Goal: Task Accomplishment & Management: Use online tool/utility

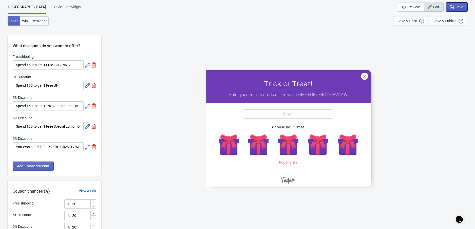
click at [459, 8] on span "Save" at bounding box center [459, 7] width 8 height 4
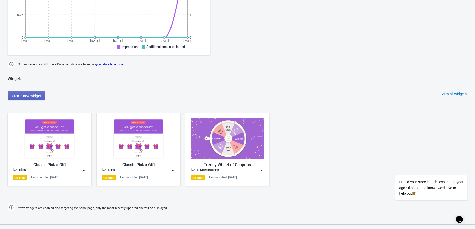
scroll to position [219, 0]
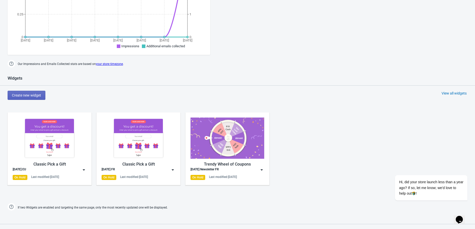
click at [83, 170] on img at bounding box center [83, 170] width 5 height 5
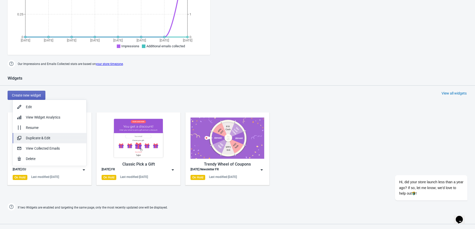
click at [52, 140] on div "Duplicate & Edit" at bounding box center [54, 138] width 56 height 5
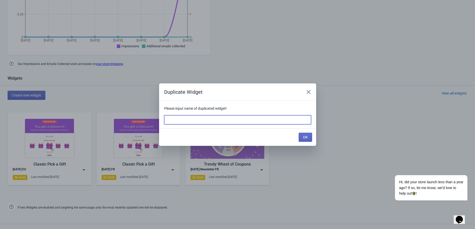
click at [175, 121] on input at bounding box center [237, 120] width 147 height 9
type input "[DATE] DE"
click at [311, 136] on button "OK" at bounding box center [305, 137] width 13 height 9
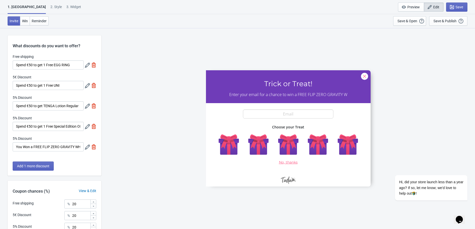
click at [85, 66] on icon at bounding box center [87, 65] width 5 height 5
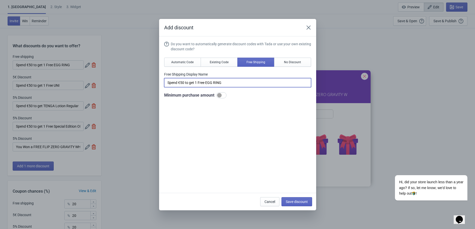
click at [177, 79] on input "Spend €50 to get 1 Free EGG RING" at bounding box center [237, 82] width 147 height 9
paste input "Gib 50 € aus, um 1 kostenloses EGG RING zu erhalten"
type input "Gib 50 € aus, um 1 kostenloses EGG RING zu erhalten"
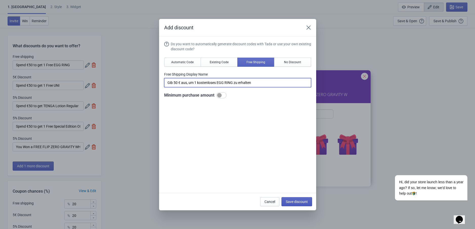
click at [294, 200] on span "Save discount" at bounding box center [297, 202] width 22 height 4
type input "Gib 50 € aus, um 1 kostenloses EGG RING zu erhalten"
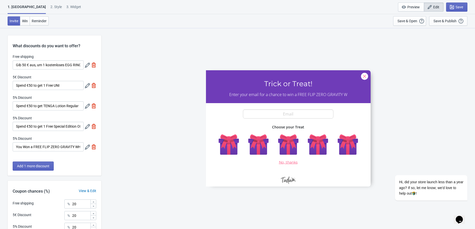
click at [86, 85] on icon at bounding box center [87, 85] width 5 height 5
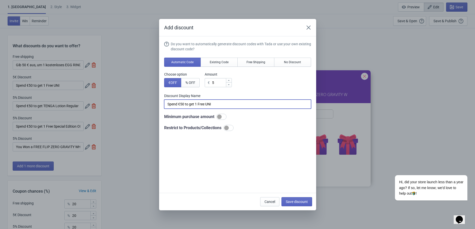
click at [185, 102] on input "Spend €50 to get 1 Free UNI" at bounding box center [237, 104] width 147 height 9
paste input "Gib 50 € aus, um 1 kostenlosen UNI zu erhalten"
type input "Gib 50 € aus, um 1 kostenlosen UNI zu erhalten"
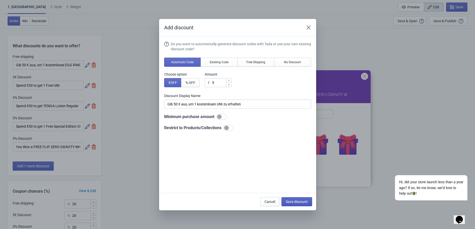
click at [304, 200] on span "Save discount" at bounding box center [297, 202] width 22 height 4
type input "Gib 50 € aus, um 1 kostenlosen UNI zu erhalten"
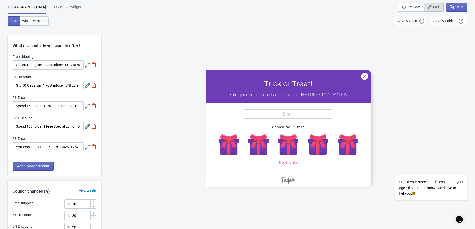
click at [85, 108] on icon at bounding box center [87, 106] width 5 height 5
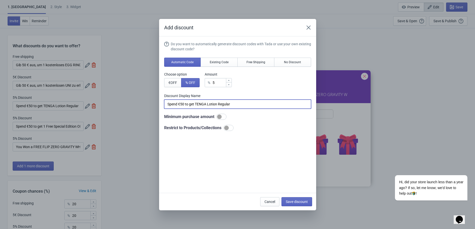
click at [199, 105] on input "Spend €50 to get TENGA Lotion Regular" at bounding box center [237, 104] width 147 height 9
paste input "Gib 50 € aus, um TENGA Lotion Regular zu erhalten"
type input "Gib 50 € aus, um TENGA Lotion Regular zu erhalten"
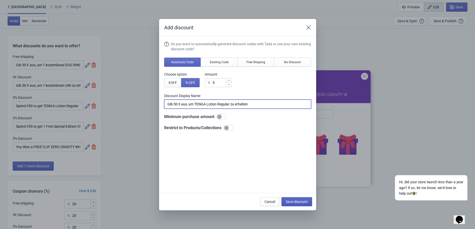
click at [289, 200] on span "Save discount" at bounding box center [297, 202] width 22 height 4
type input "Gib 50 € aus, um TENGA Lotion Regular zu erhalten"
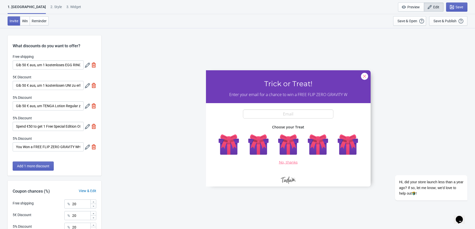
click at [85, 127] on icon at bounding box center [87, 126] width 5 height 5
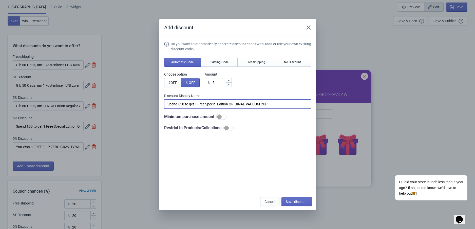
click at [191, 103] on input "Spend €50 to get 1 Free Special Edition ORIGINAL VACUUM CUP" at bounding box center [237, 104] width 147 height 9
paste input "Gib 50 € aus, um 1 kostenlosen Special Edition ORIGINAL VACUUM CUP zu erhalten"
type input "Gib 50 € aus, um 1 kostenlosen Special Edition ORIGINAL VACUUM CUP zu erhalten"
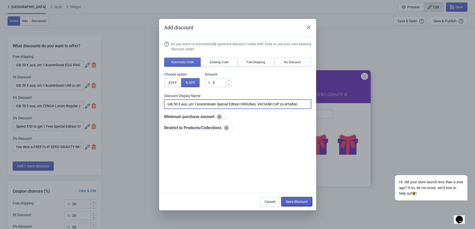
click at [293, 203] on span "Save discount" at bounding box center [297, 202] width 22 height 4
type input "Gib 50 € aus, um 1 kostenlosen Special Edition ORIGINAL VACUUM CUP zu erhalten"
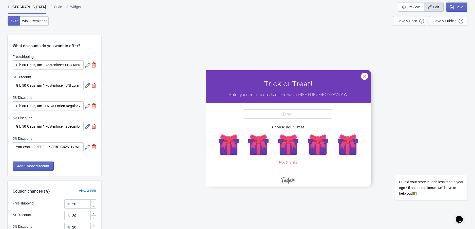
click at [87, 149] on icon at bounding box center [87, 147] width 5 height 5
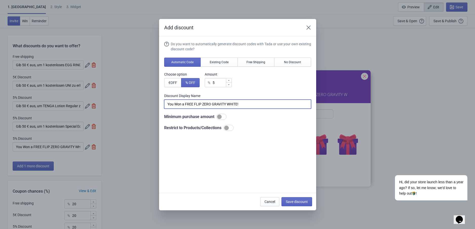
click at [206, 101] on input "You Won a FREE FLIP ZERO GRAVITY WHITE!" at bounding box center [237, 104] width 147 height 9
paste input "Du hast einen kostenlosen FLIP ZERO GRAVITY WHITE gewonnen"
type input "Du hast einen kostenlosen FLIP ZERO GRAVITY WHITE gewonnen!"
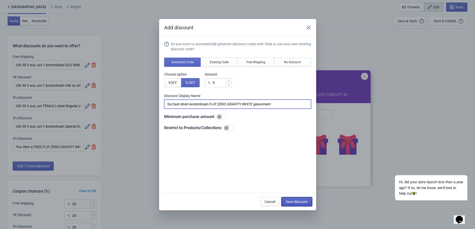
click at [304, 201] on span "Save discount" at bounding box center [297, 202] width 22 height 4
type input "Du hast einen kostenlosen FLIP ZERO GRAVITY WHITE gewonnen!"
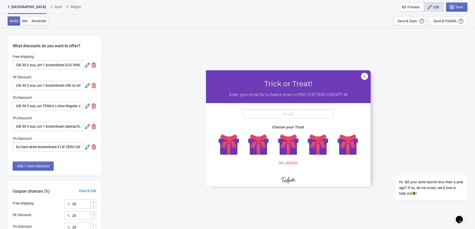
click at [66, 5] on div "3. Widget" at bounding box center [73, 8] width 15 height 9
select select "specificURL"
select select "once"
select select "1"
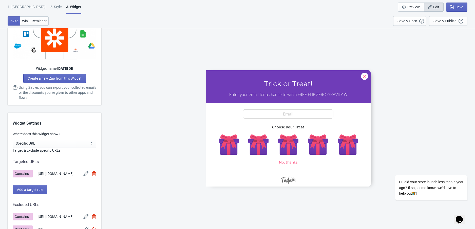
scroll to position [385, 0]
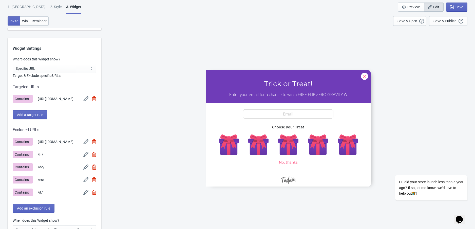
click at [83, 100] on img at bounding box center [85, 99] width 5 height 5
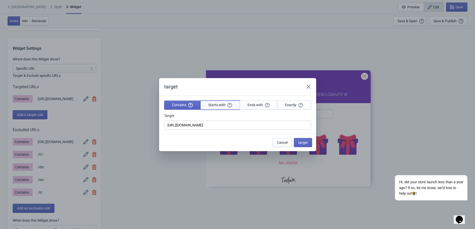
click at [204, 103] on button "Starts with" at bounding box center [220, 105] width 40 height 9
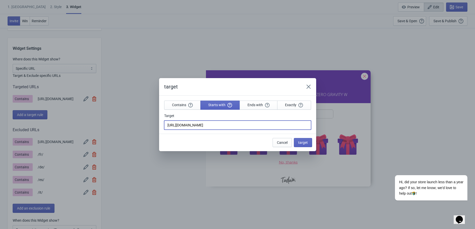
click at [217, 126] on input "[URL][DOMAIN_NAME]" at bounding box center [237, 125] width 147 height 9
type input "[URL][DOMAIN_NAME]"
click at [308, 142] on button "target" at bounding box center [303, 142] width 18 height 9
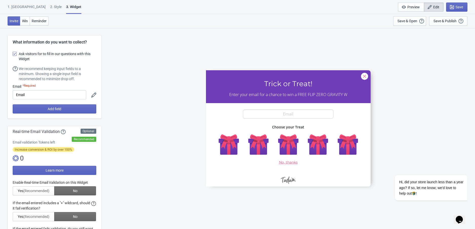
scroll to position [385, 0]
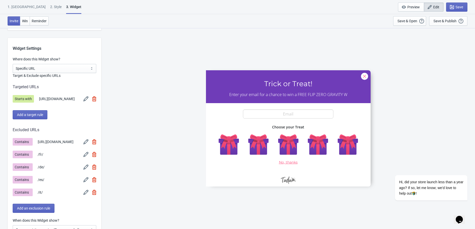
click at [95, 170] on img at bounding box center [94, 167] width 4 height 5
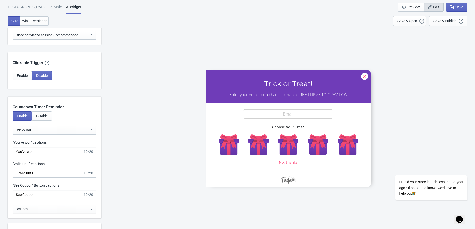
scroll to position [614, 0]
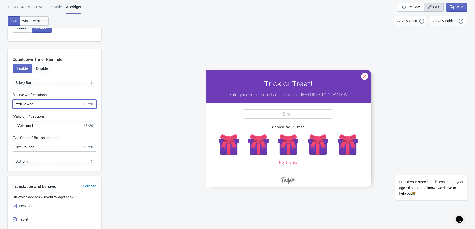
click at [56, 109] on input "You've won" at bounding box center [48, 104] width 70 height 9
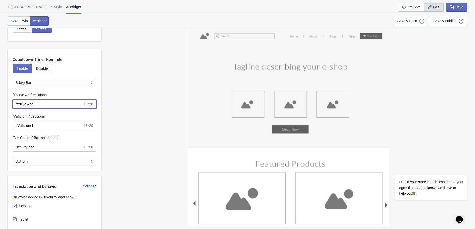
click at [56, 109] on input "You've won" at bounding box center [48, 104] width 70 height 9
click at [37, 108] on input "You've won" at bounding box center [48, 104] width 70 height 9
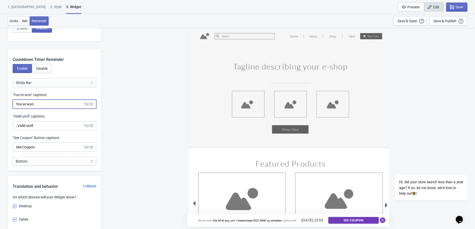
paste input "Vous avez [PERSON_NAME]"
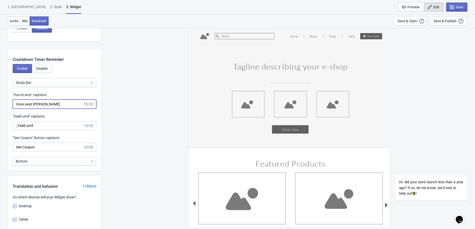
click at [33, 108] on input "Vous avez [PERSON_NAME]" at bounding box center [48, 104] width 70 height 9
paste input "Du hast gewonnen"
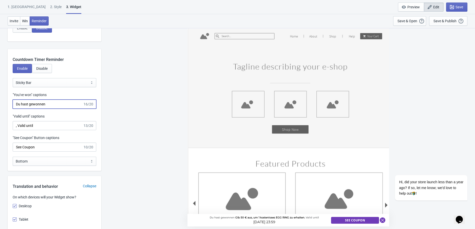
type input "Du hast gewonnen"
click at [44, 129] on input ", Valid until" at bounding box center [48, 125] width 70 height 9
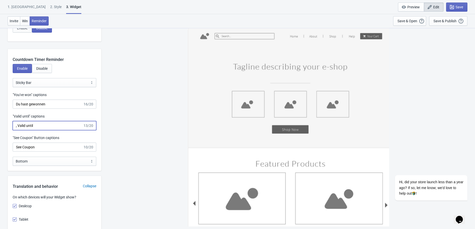
click at [44, 129] on input ", Valid until" at bounding box center [48, 125] width 70 height 9
paste input "Gültig bis"
type input ", Gültig bis"
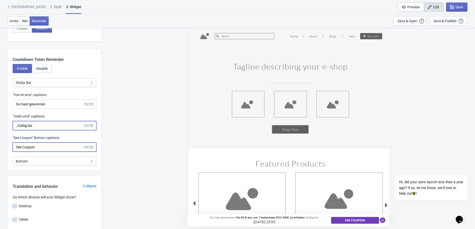
click at [34, 149] on input "See Coupon" at bounding box center [48, 147] width 70 height 9
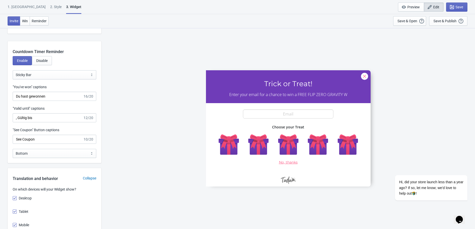
scroll to position [625, 0]
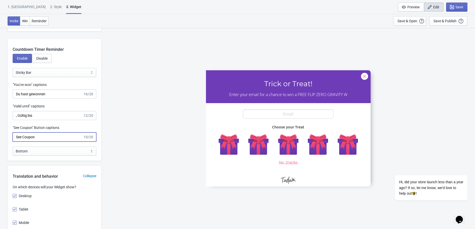
click at [38, 142] on input "See Coupon" at bounding box center [48, 137] width 70 height 9
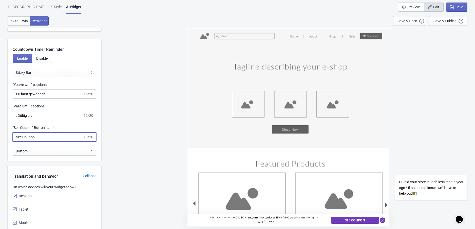
click at [38, 142] on input "See Coupon" at bounding box center [48, 137] width 70 height 9
paste input "ieh Gutschein a"
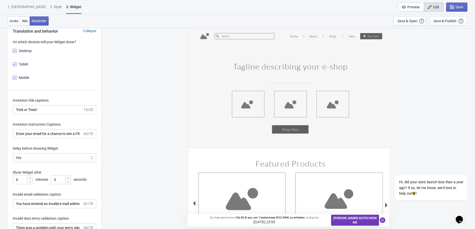
scroll to position [774, 0]
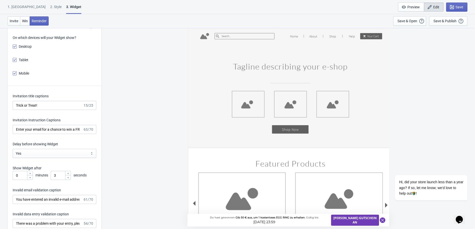
type input "[PERSON_NAME] Gutschein an"
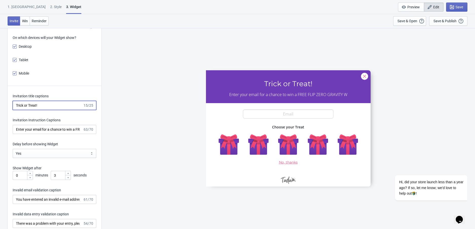
click at [34, 110] on input "Trick or Treat!" at bounding box center [48, 105] width 70 height 9
paste input "Süßes oder Saures"
type input "Süßes oder Saures!"
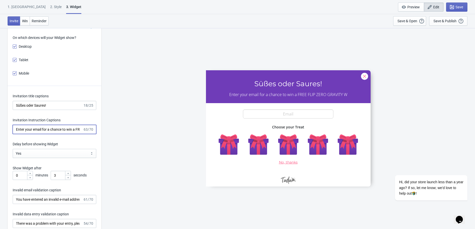
click at [62, 134] on input "Enter your email for a chance to win a FREE FLIP ZERO GRAVITY W" at bounding box center [48, 129] width 70 height 9
paste input "Gib deine E-Mail-Adresse ein, bevor der Oktober endet, um die Chance z"
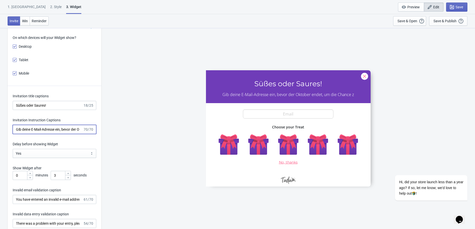
click at [64, 134] on input "Gib deine E-Mail-Adresse ein, bevor der Oktober endet, um die Chance z" at bounding box center [48, 129] width 70 height 9
paste input "bis Ende Oktober ein & gewinne einen FLIP ZERO GRAVIT"
click at [52, 134] on input "Gib deine E-Mail bis Ende Oktober ein & gewinne einen FLIP ZERO GRAVIT" at bounding box center [48, 129] width 70 height 9
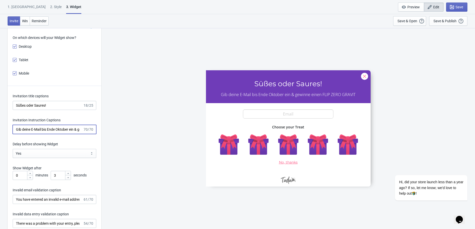
click at [52, 134] on input "Gib deine E-Mail bis Ende Oktober ein & gewinne einen FLIP ZERO GRAVIT" at bounding box center [48, 129] width 70 height 9
paste input "ein & gewinne einen FLIP ZERO GRAVITY WHITE!"
type input "Gib deine E-Mail ein & gewinne einen FLIP ZERO GRAVITY WHITE!"
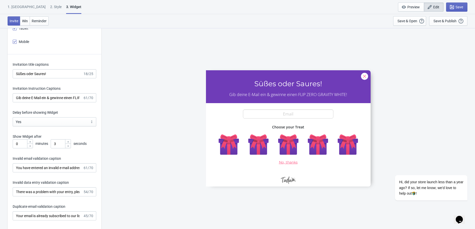
scroll to position [816, 0]
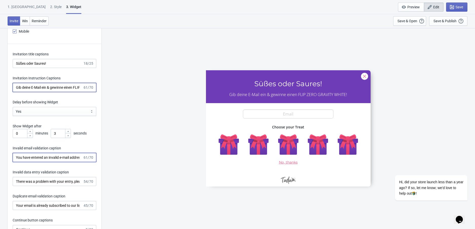
click at [70, 162] on input "You have entered an invalid e-mail address. Please try again." at bounding box center [48, 157] width 70 height 9
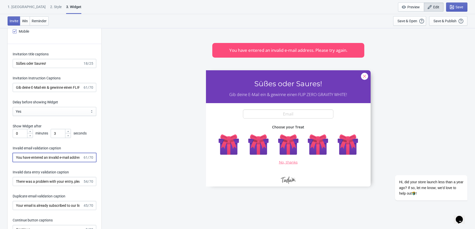
paste input "Du hast eine ungültige E-Mail-Adresse eingegeben. Bitte versuche es er"
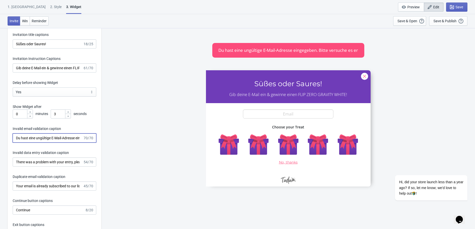
scroll to position [836, 0]
click at [41, 142] on input "Du hast eine ungültige E-Mail-Adresse eingegeben. Bitte versuche es er" at bounding box center [48, 137] width 70 height 9
paste input "Ungültige E-Mail-Adresse. Bitte versuche es erneut."
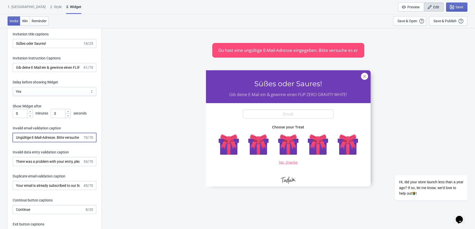
scroll to position [0, 21]
click at [59, 142] on input "Ungültige E-Mail-Adresse. Bitte versuche es erneut." at bounding box center [48, 137] width 70 height 9
type input "Ungültige E-Mail-Adresse. Bitte versuche es erneut."
click at [36, 164] on input "There was a problem with your entry, please try again." at bounding box center [48, 161] width 70 height 9
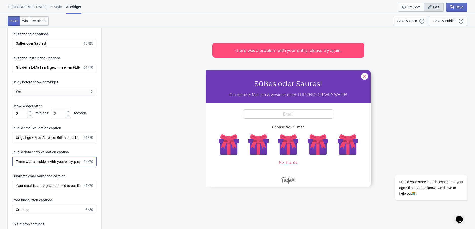
click at [36, 164] on input "There was a problem with your entry, please try again." at bounding box center [48, 161] width 70 height 9
paste input "Ein Problem mit deiner Eingabe. Bitte versuche es erneut"
type input "Ein Problem mit deiner Eingabe. Bitte versuche es erneut."
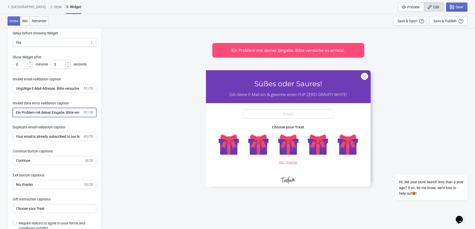
scroll to position [886, 0]
click at [34, 140] on input "Your email is already subscribed to our list." at bounding box center [48, 136] width 70 height 9
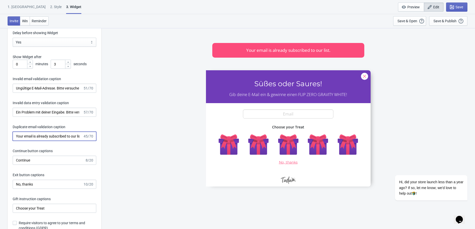
click at [34, 140] on input "Your email is already subscribed to our list." at bounding box center [48, 136] width 70 height 9
paste input "Deine E-Mail-Adresse ist bereits in unserer Liste vorhanden"
type input "Deine E-Mail-Adresse ist bereits in unserer Liste vorhanden."
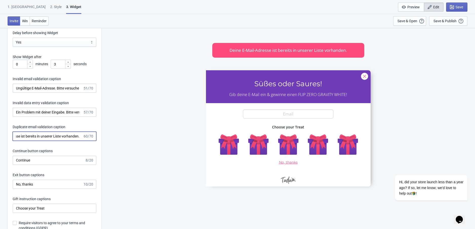
scroll to position [0, 0]
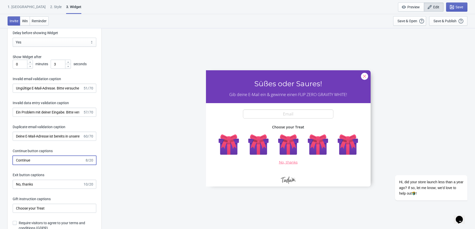
click at [47, 165] on input "Continue" at bounding box center [49, 160] width 72 height 9
paste input "Weiter"
type input "Weiter"
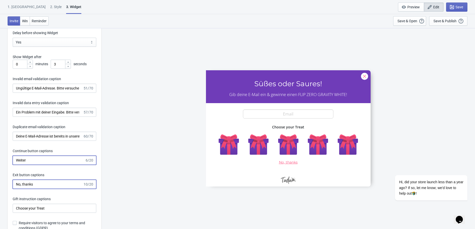
click at [30, 189] on input "No, thanks" at bounding box center [48, 184] width 70 height 9
paste input "ein, danke"
type input "Nein, danke"
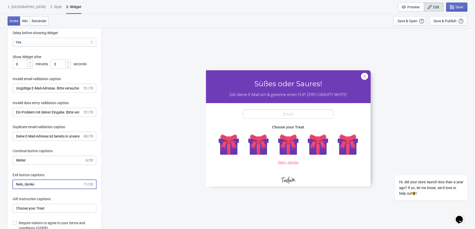
click at [61, 189] on input "Nein, danke" at bounding box center [48, 184] width 70 height 9
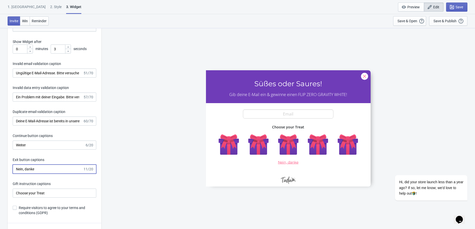
scroll to position [905, 0]
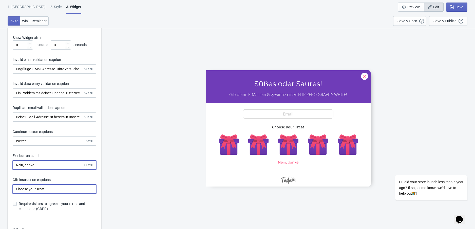
click at [57, 194] on input "Choose your Treat" at bounding box center [55, 189] width 84 height 9
paste input "[PERSON_NAME] deine [DATE]-Überraschungen"
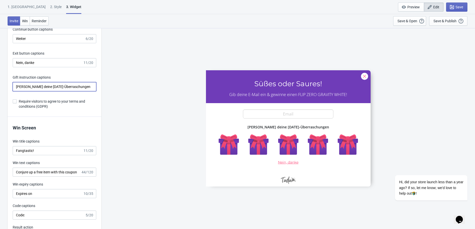
scroll to position [1011, 0]
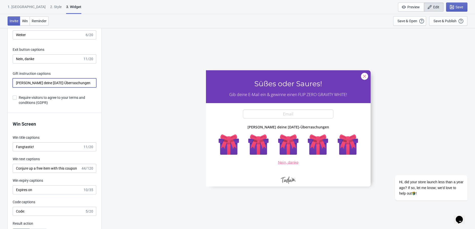
type input "[PERSON_NAME] deine [DATE]-Überraschungen"
click at [35, 152] on input "Fangtastic!" at bounding box center [48, 147] width 70 height 9
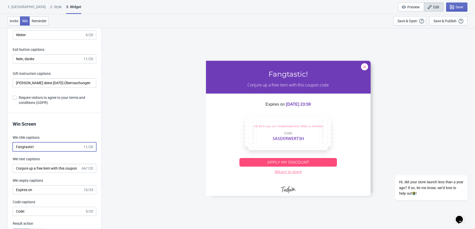
click at [35, 152] on input "Fangtastic!" at bounding box center [48, 147] width 70 height 9
paste input "Gespenstisch gut"
type input "Gespenstisch gut!"
click at [35, 173] on input "Conjure up a free item with this coupon code" at bounding box center [47, 168] width 68 height 9
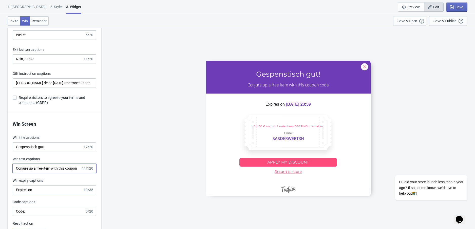
click at [35, 173] on input "Conjure up a free item with this coupon code" at bounding box center [47, 168] width 68 height 9
paste input "Beschwöre einen kostenlosen Artikel mit diesem Gutschein"
type input "Beschwöre einen kostenlosen Artikel mit diesem Gutscheincode"
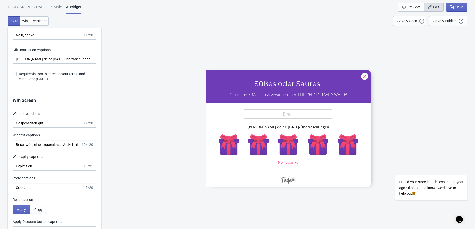
scroll to position [1043, 0]
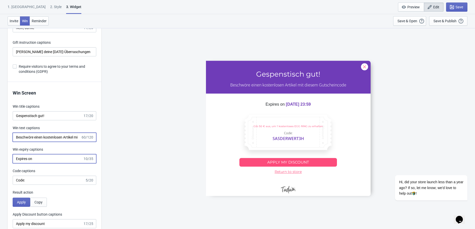
click at [36, 164] on input "Expires on" at bounding box center [48, 159] width 70 height 9
paste input "Läuft ab in:"
type input "Läuft ab in:"
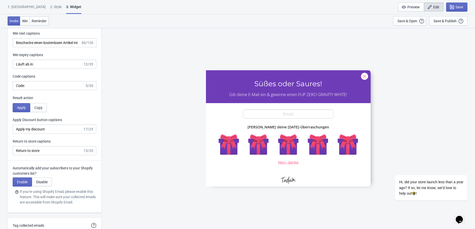
scroll to position [1138, 0]
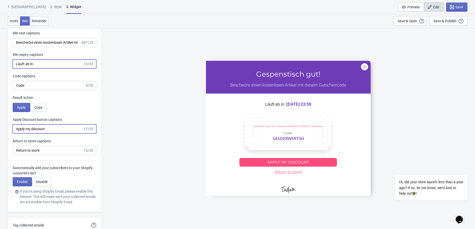
click at [41, 134] on input "Apply my discount" at bounding box center [48, 129] width 70 height 9
paste input "Meinen Rabatt anwenden"
type input "Meinen Rabatt anwenden"
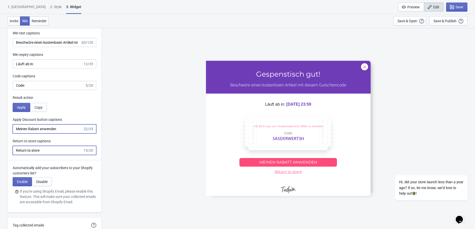
click at [44, 155] on input "Return to store" at bounding box center [48, 150] width 70 height 9
paste input "Zurück zum S"
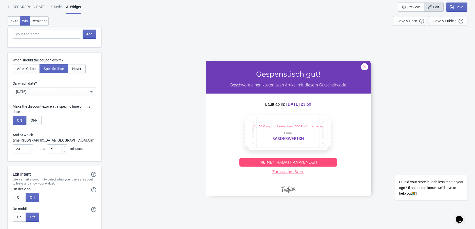
scroll to position [1339, 0]
type input "Zurück zum Store"
click at [47, 39] on input "Tag collected emails" at bounding box center [47, 33] width 68 height 9
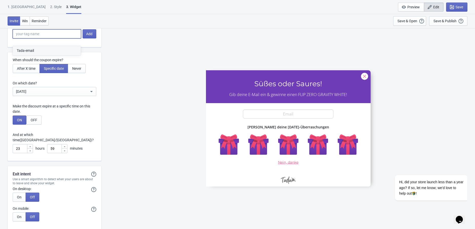
click at [47, 49] on button "Tada-email" at bounding box center [47, 50] width 68 height 9
click at [44, 39] on input "Tada-email" at bounding box center [47, 33] width 68 height 9
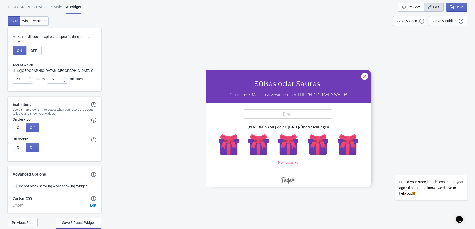
scroll to position [1418, 0]
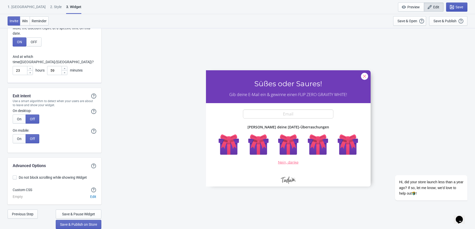
type input "Tada-email-2025"
click at [453, 7] on icon "button" at bounding box center [451, 7] width 5 height 5
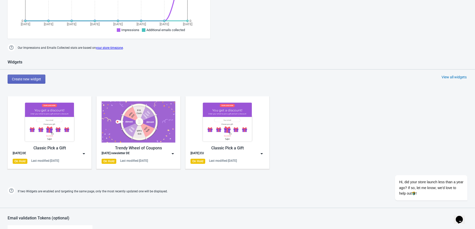
scroll to position [258, 0]
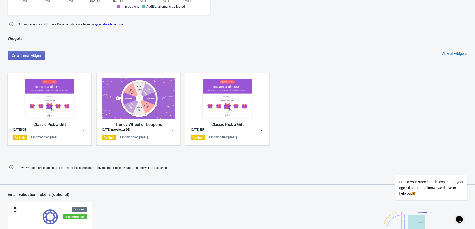
click at [173, 130] on img at bounding box center [172, 130] width 5 height 5
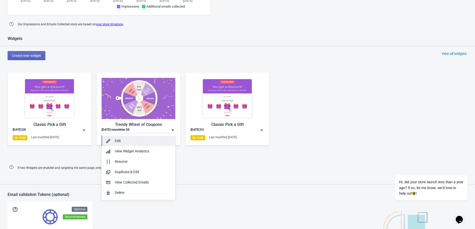
click at [162, 140] on div "Edit" at bounding box center [143, 141] width 56 height 5
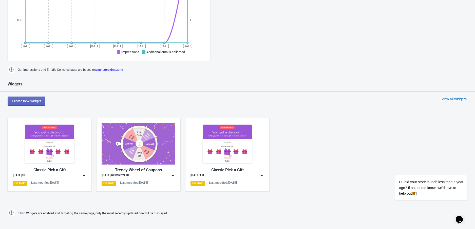
scroll to position [229, 0]
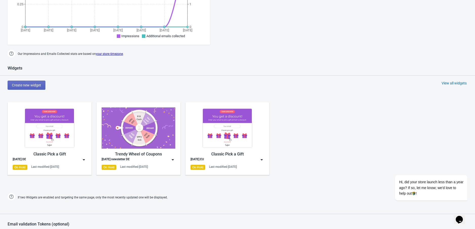
click at [262, 160] on img at bounding box center [261, 160] width 5 height 5
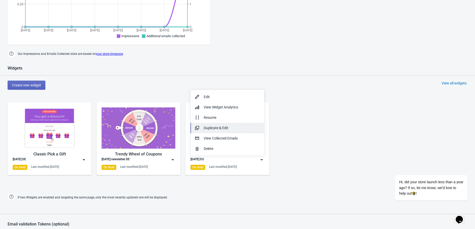
click at [230, 126] on div "Duplicate & Edit" at bounding box center [232, 128] width 56 height 5
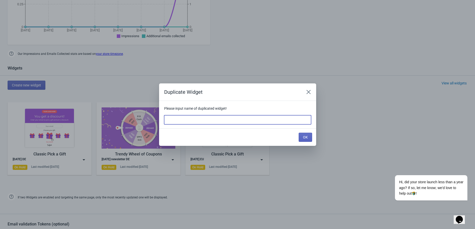
click at [223, 122] on input at bounding box center [237, 120] width 147 height 9
type input "J"
type input "Haloween EU"
click at [308, 140] on button "OK" at bounding box center [305, 137] width 13 height 9
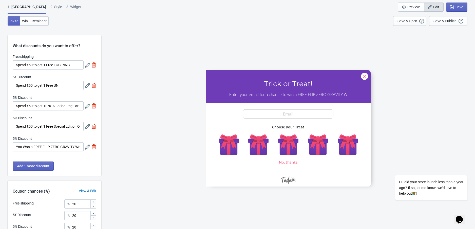
click at [85, 66] on icon at bounding box center [87, 65] width 5 height 5
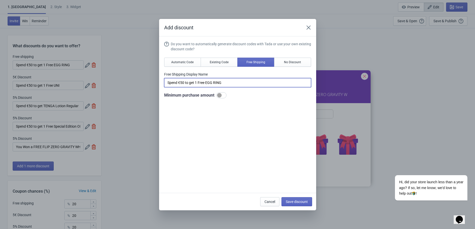
click at [192, 82] on input "Spend €50 to get 1 Free EGG RING" at bounding box center [237, 82] width 147 height 9
paste input "Gasta 50 euros y consigue 1 EGG RING gratis"
type input "Gasta 50 euros y consigue 1 EGG RING gratis"
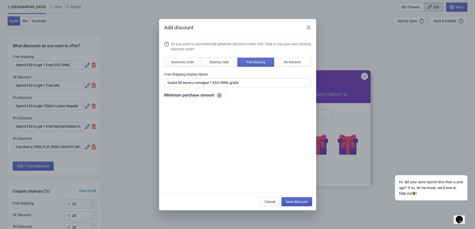
click at [289, 203] on span "Save discount" at bounding box center [297, 202] width 22 height 4
type input "Gasta 50 euros y consigue 1 EGG RING gratis"
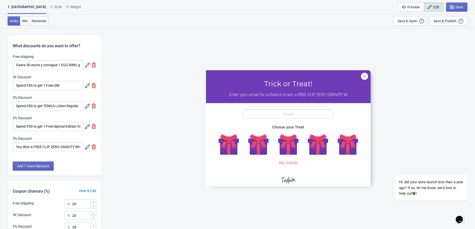
click at [85, 87] on icon at bounding box center [87, 85] width 5 height 5
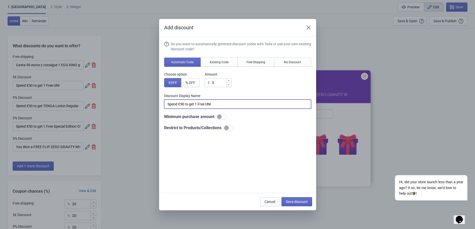
click at [212, 106] on input "Spend €50 to get 1 Free UNI" at bounding box center [237, 104] width 147 height 9
paste input "Gasta 50 euros y consigue 1 UNI gratis"
type input "Gasta 50 euros y consigue 1 UNI gratis"
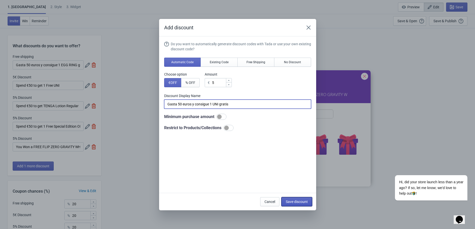
click at [294, 202] on span "Save discount" at bounding box center [297, 202] width 22 height 4
type input "Gasta 50 euros y consigue 1 UNI gratis"
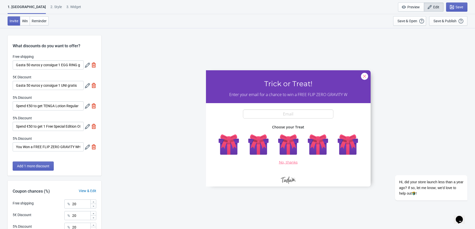
click at [86, 108] on icon at bounding box center [87, 106] width 5 height 5
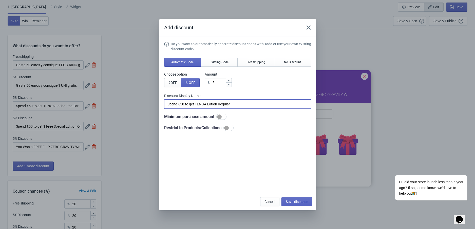
click at [211, 105] on input "Spend €50 to get TENGA Lotion Regular" at bounding box center [237, 104] width 147 height 9
paste input "Gasta 50 euros para conseguir una TENGA Lotion Regular"
type input "Gasta 50 euros para conseguir una TENGA Lotion Regular"
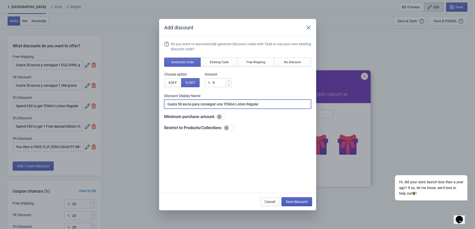
click at [296, 201] on span "Save discount" at bounding box center [297, 202] width 22 height 4
type input "Gasta 50 euros para conseguir una TENGA Lotion Regular"
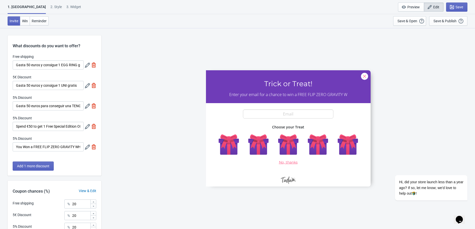
click at [87, 127] on icon at bounding box center [87, 126] width 5 height 5
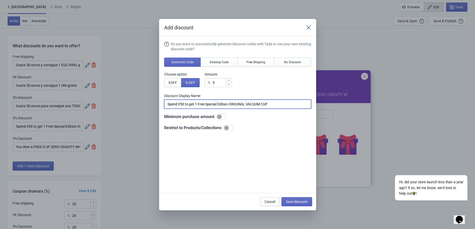
click at [207, 103] on input "Spend €50 to get 1 Free Special Edition ORIGINAL VACUUM CUP" at bounding box center [237, 104] width 147 height 9
paste input "Gasta 50 euros y llévate gratis 1 VACUUM CUP ORIGINAL Edición Especial"
type input "Gasta 50 euros y llévate gratis 1 VACUUM CUP ORIGINAL Edición Especial"
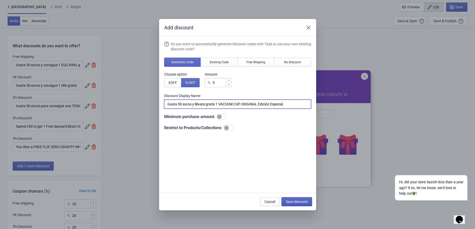
click at [293, 202] on span "Save discount" at bounding box center [297, 202] width 22 height 4
type input "Gasta 50 euros y llévate gratis 1 VACUUM CUP ORIGINAL Edición Especial"
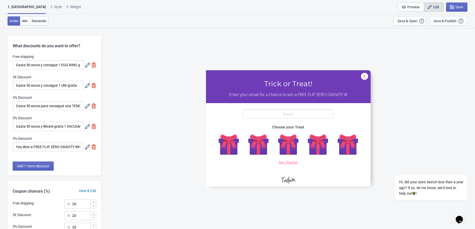
click at [86, 148] on icon at bounding box center [87, 147] width 5 height 5
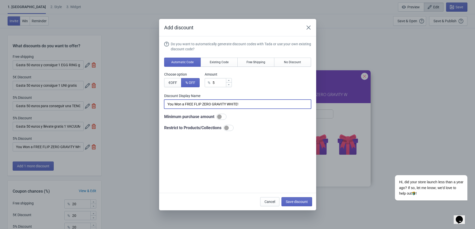
click at [192, 102] on input "You Won a FREE FLIP ZERO GRAVITY WHITE!" at bounding box center [237, 104] width 147 height 9
paste input "¡Has ganado un FLIP ZERO GRAVITY WHITE GRATIS"
type input "¡Has ganado un FLIP ZERO GRAVITY WHITE GRATIS!"
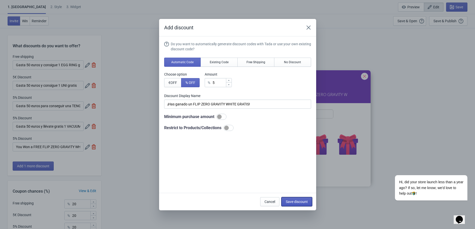
click at [294, 201] on span "Save discount" at bounding box center [297, 202] width 22 height 4
type input "¡Has ganado un FLIP ZERO GRAVITY WHITE GRATIS!"
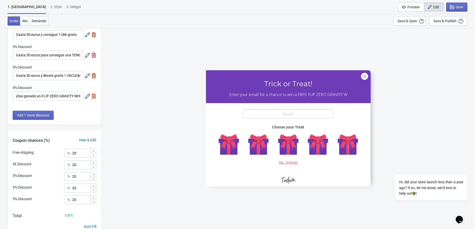
scroll to position [73, 0]
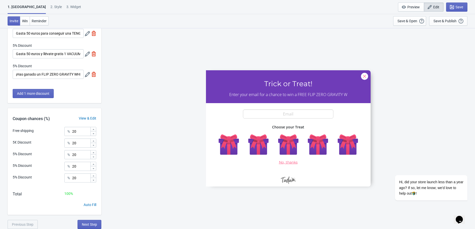
click at [50, 6] on div "2 . Style" at bounding box center [55, 8] width 11 height 9
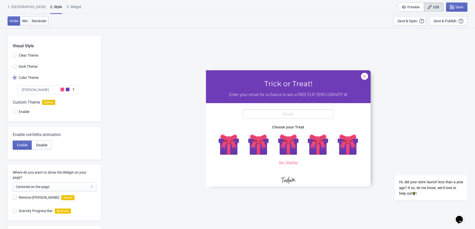
click at [67, 8] on div "3. Widget" at bounding box center [74, 8] width 15 height 9
select select "specificURL"
select select "once"
select select "1"
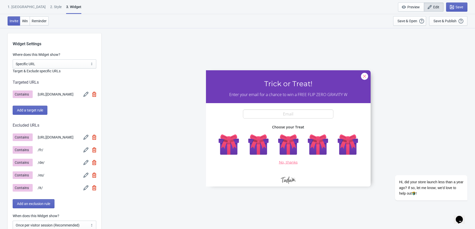
scroll to position [395, 0]
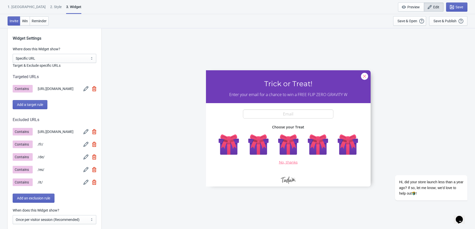
click at [86, 88] on img at bounding box center [85, 88] width 5 height 5
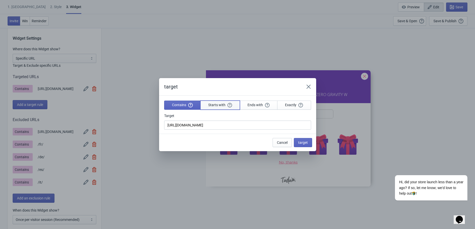
click at [217, 106] on span "Starts with" at bounding box center [220, 105] width 24 height 5
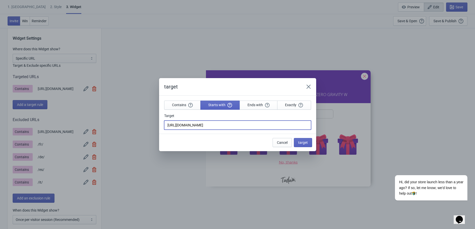
click at [216, 122] on input "[URL][DOMAIN_NAME]" at bounding box center [237, 125] width 147 height 9
click at [216, 124] on input "[URL][DOMAIN_NAME]" at bounding box center [237, 125] width 147 height 9
type input "[URL][DOMAIN_NAME]"
click at [299, 142] on span "target" at bounding box center [303, 143] width 10 height 4
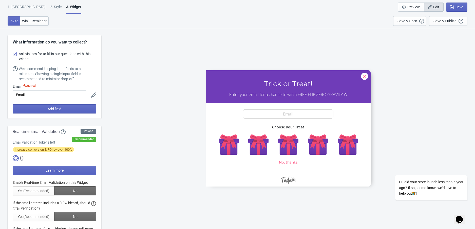
scroll to position [395, 0]
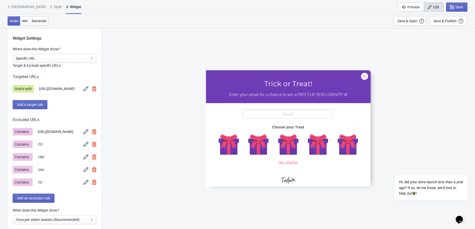
click at [94, 172] on img at bounding box center [94, 169] width 4 height 5
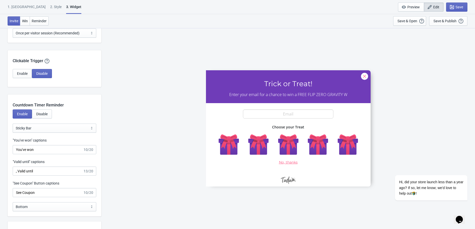
scroll to position [617, 0]
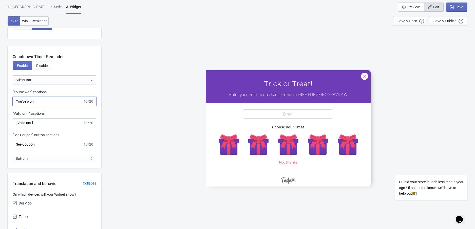
click at [30, 105] on input "You've won" at bounding box center [48, 101] width 70 height 9
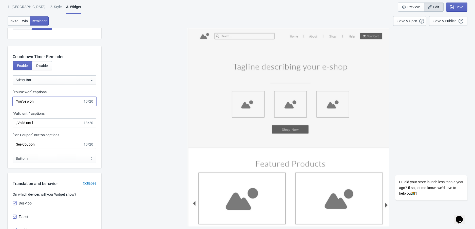
click at [30, 105] on input "You've won" at bounding box center [48, 101] width 70 height 9
paste input "Has ganado"
type input "Has ganado"
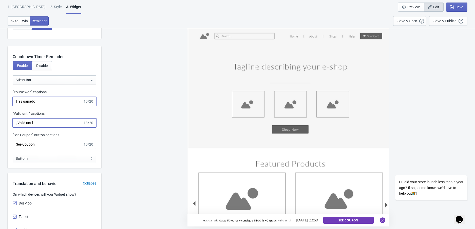
click at [39, 126] on input ", Valid until" at bounding box center [48, 123] width 70 height 9
paste input "Válido para"
type input "Válido para"
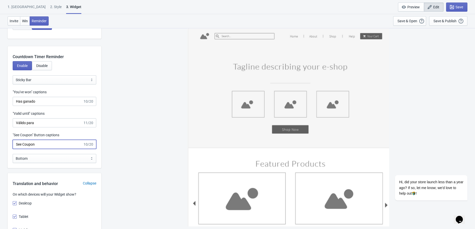
click at [37, 149] on input "See Coupon" at bounding box center [48, 144] width 70 height 9
paste input "Ver [PERSON_NAME]"
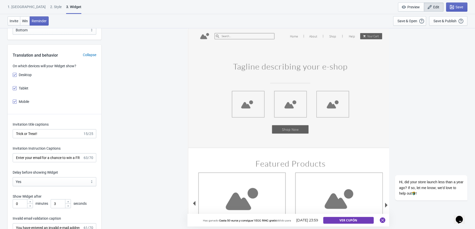
scroll to position [764, 0]
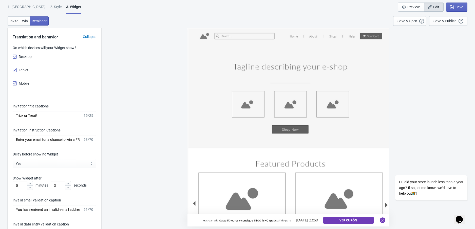
type input "Ver cupón"
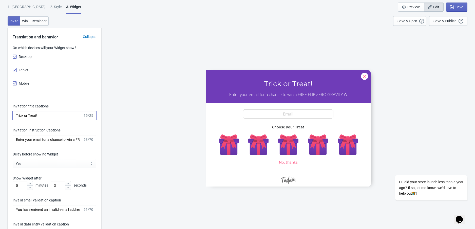
click at [50, 120] on input "Trick or Treat!" at bounding box center [48, 115] width 70 height 9
paste input "¡Truco o trato"
type input "¡Truco o trato!"
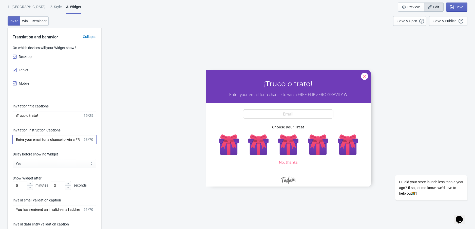
click at [42, 144] on input "Enter your email for a chance to win a FREE FLIP ZERO GRAVITY W" at bounding box center [48, 139] width 70 height 9
paste input "Introduce tu correo electrónico antes de que acabe octubre para tener"
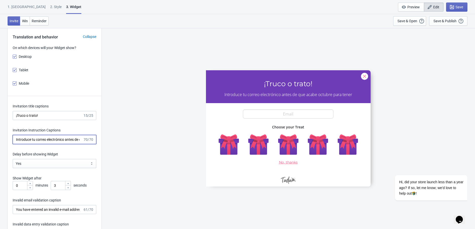
click at [41, 144] on input "Introduce tu correo electrónico antes de que acabe octubre para tener" at bounding box center [48, 139] width 70 height 9
paste input "y gana un FLIP ZERO GRAVITY WHITE GRATIS."
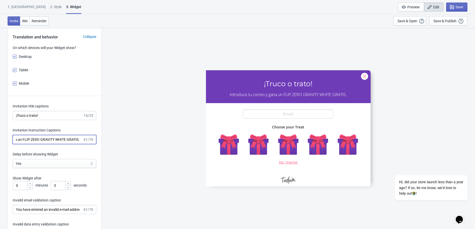
type input "Introduce tu correo y gana un FLIP ZERO GRAVITY WHITE GRATIS."
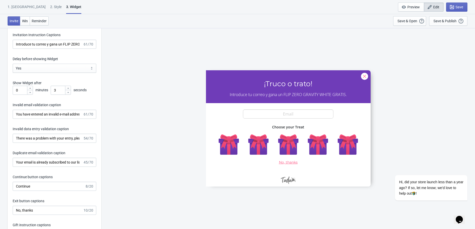
scroll to position [860, 0]
click at [53, 118] on input "You have entered an invalid e-mail address. Please try again." at bounding box center [48, 114] width 70 height 9
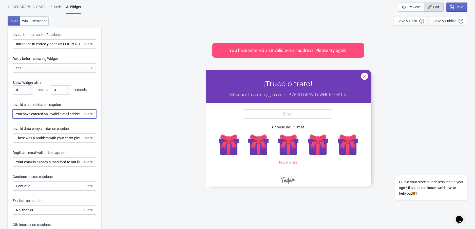
click at [53, 118] on input "You have entered an invalid e-mail address. Please try again." at bounding box center [48, 114] width 70 height 9
paste input "Has introducido una dirección de correo electrónico no válida. Por fav"
click at [41, 119] on input "Has introducido una dirección de correo electrónico no válida. Por fav" at bounding box center [48, 114] width 70 height 9
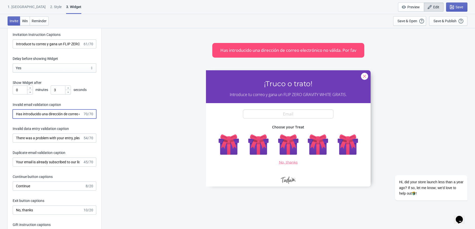
click at [41, 119] on input "Has introducido una dirección de correo electrónico no válida. Por fav" at bounding box center [48, 114] width 70 height 9
paste input "gresado un correo electrónico no válido. Inténtalo de nuevo."
type input "Has ingresado un correo electrónico no válido. Inténtalo de nuevo."
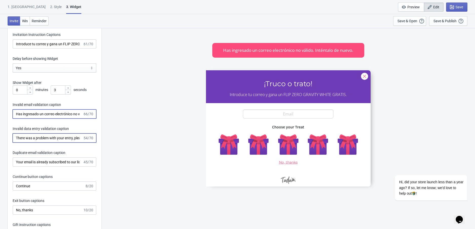
click at [35, 141] on input "There was a problem with your entry, please try again." at bounding box center [48, 138] width 70 height 9
paste input "Ha habido un problema con tus datos, inténtalo de nuevo"
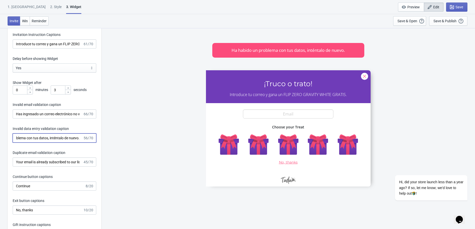
type input "Ha habido un problema con tus datos, inténtalo de nuevo."
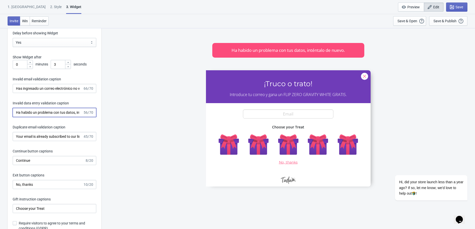
scroll to position [885, 0]
click at [41, 142] on input "Your email is already subscribed to our list." at bounding box center [48, 137] width 70 height 9
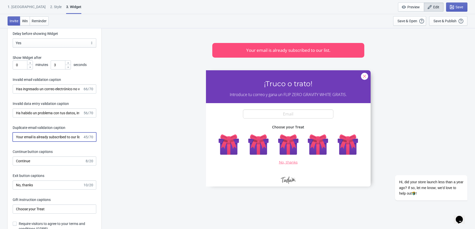
click at [41, 142] on input "Your email is already subscribed to our list." at bounding box center [48, 137] width 70 height 9
paste input "Tu dirección de correo electrónico ya está suscrita a nuestra lista"
type input "Tu dirección de correo electrónico ya está suscrita a nuestra lista."
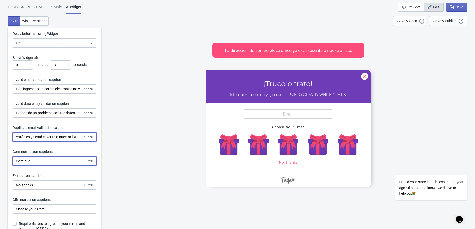
click at [60, 165] on input "Continue" at bounding box center [49, 161] width 72 height 9
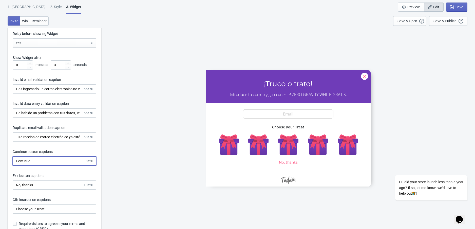
click at [28, 165] on input "Continue" at bounding box center [49, 161] width 72 height 9
paste input "ar"
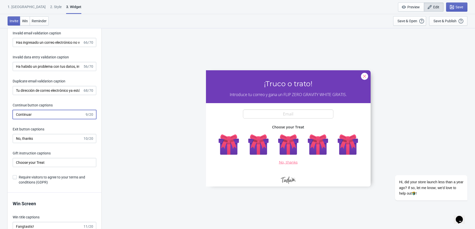
scroll to position [933, 0]
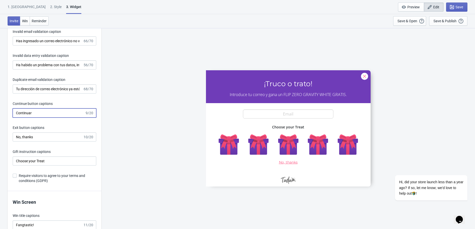
type input "Continuar"
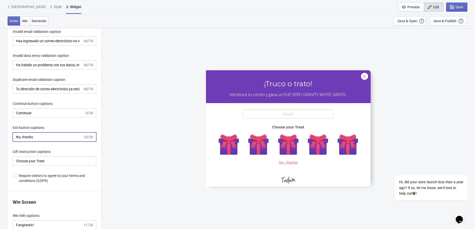
click at [26, 142] on input "No, thanks" at bounding box center [48, 137] width 70 height 9
paste input "[PERSON_NAME]"
type input "No, gracias"
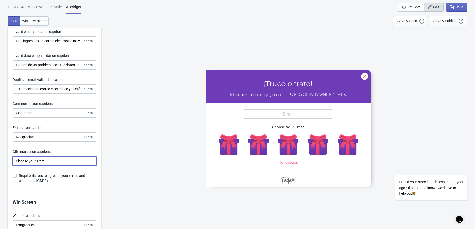
click at [67, 166] on input "Choose your Treat" at bounding box center [55, 161] width 84 height 9
paste input "Elige tu golosina"
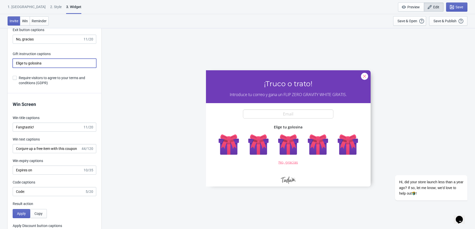
scroll to position [1037, 0]
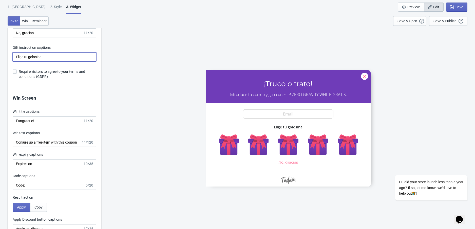
type input "Elige tu golosina"
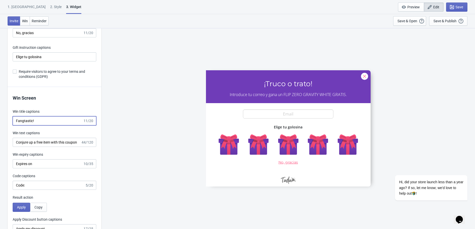
click at [27, 126] on input "Fangtastic!" at bounding box center [48, 121] width 70 height 9
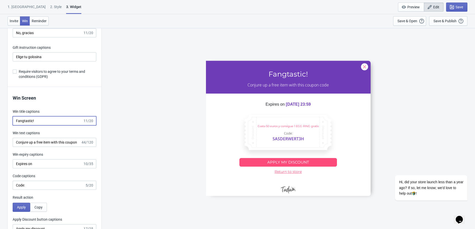
click at [27, 126] on input "Fangtastic!" at bounding box center [48, 121] width 70 height 9
paste input "¡Fantástico"
type input "¡Fantástico!"
click at [35, 147] on input "Conjure up a free item with this coupon code" at bounding box center [47, 142] width 68 height 9
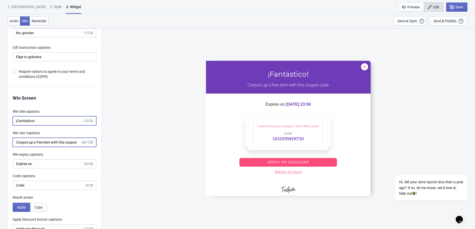
click at [35, 147] on input "Conjure up a free item with this coupon code" at bounding box center [47, 142] width 68 height 9
paste input "sigue un artículo gratis con este código de cupón"
type input "Consigue un artículo gratis con este código de cupón"
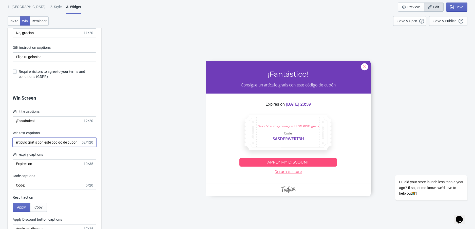
scroll to position [0, 0]
click at [42, 169] on input "Expires on" at bounding box center [48, 164] width 70 height 9
paste input "Caduca en:"
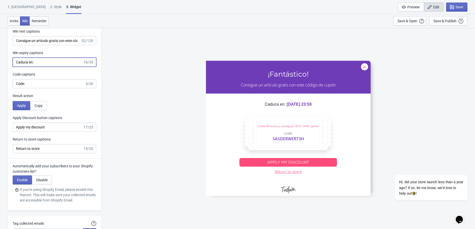
scroll to position [1152, 0]
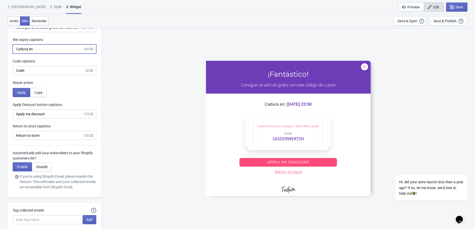
type input "Caduca en:"
click at [41, 119] on input "Apply my discount" at bounding box center [48, 114] width 70 height 9
paste input "licar mi descuento"
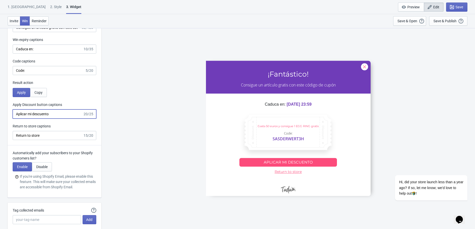
type input "Aplicar mi descuento"
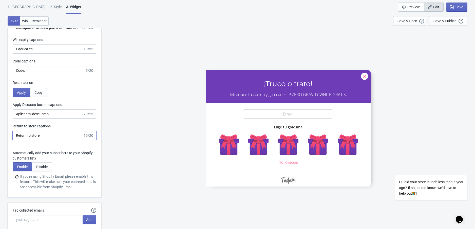
click at [46, 140] on input "Return to store" at bounding box center [48, 135] width 70 height 9
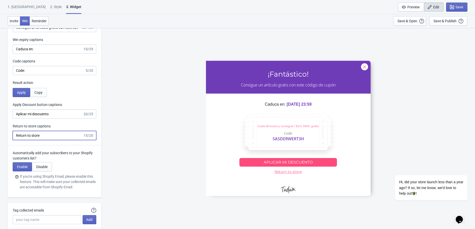
click at [46, 140] on input "Return to store" at bounding box center [48, 135] width 70 height 9
paste input "Volver a la tienda"
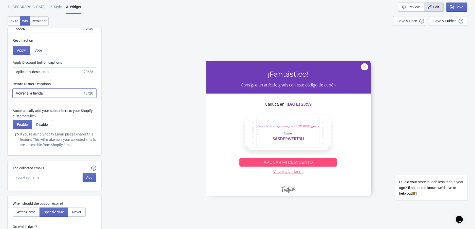
scroll to position [1206, 0]
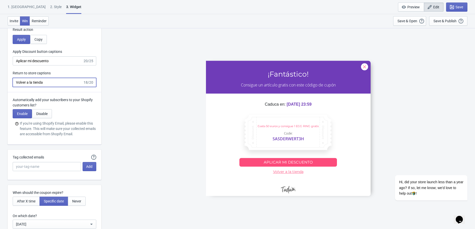
type input "Volver a la tienda"
click at [52, 171] on input "Tag collected emails" at bounding box center [47, 166] width 68 height 9
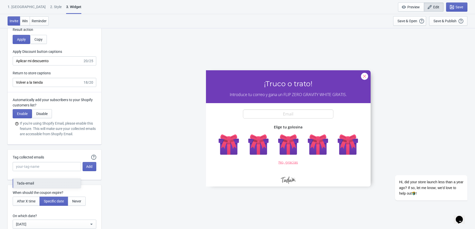
click at [48, 182] on button "Tada-email" at bounding box center [47, 183] width 68 height 9
click at [49, 171] on input "Tada-email" at bounding box center [47, 166] width 68 height 9
type input "Tada-email-2025"
click at [40, 187] on div "Translation and behavior Collapse On which devices will your Widget show? Deskt…" at bounding box center [55, 0] width 94 height 831
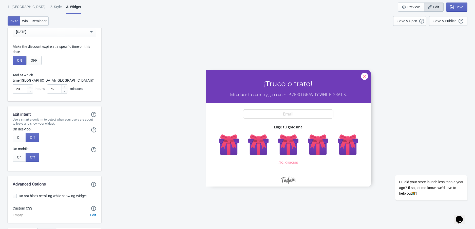
scroll to position [1418, 0]
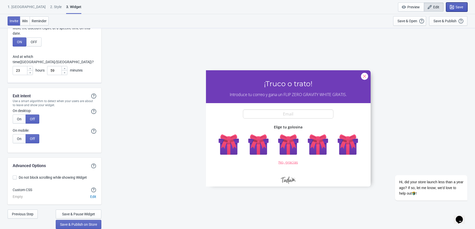
click at [454, 4] on button "Save" at bounding box center [456, 7] width 21 height 9
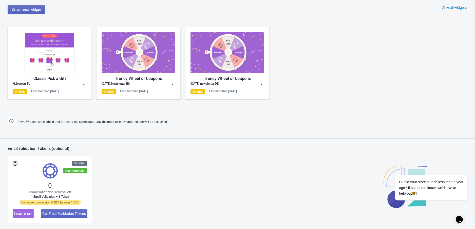
scroll to position [290, 0]
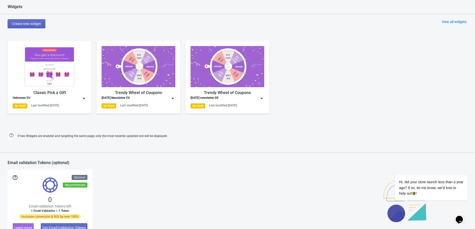
click at [85, 98] on img at bounding box center [83, 98] width 5 height 5
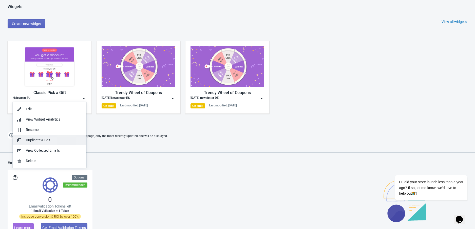
click at [67, 137] on button "Duplicate & Edit" at bounding box center [50, 140] width 74 height 10
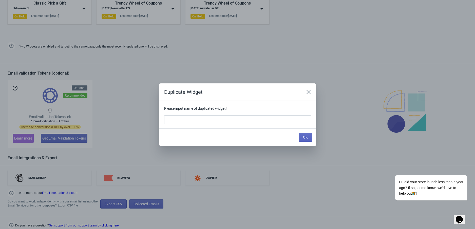
scroll to position [0, 0]
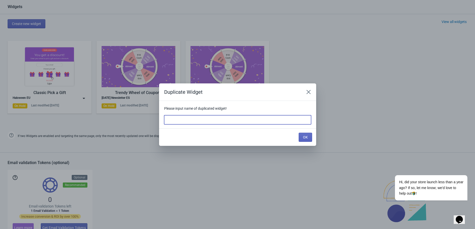
click at [175, 117] on input at bounding box center [237, 120] width 147 height 9
type input "[DATE] IT"
click at [308, 137] on button "OK" at bounding box center [305, 137] width 13 height 9
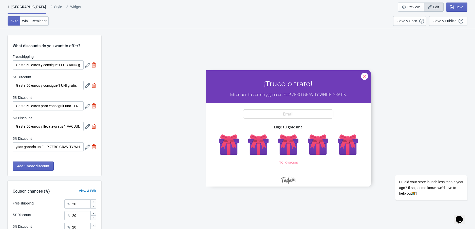
click at [86, 64] on icon at bounding box center [87, 65] width 5 height 5
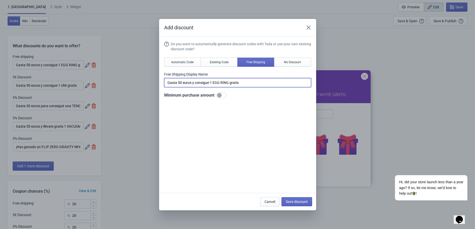
click at [195, 80] on input "Gasta 50 euros y consigue 1 EGG RING gratis" at bounding box center [237, 82] width 147 height 9
paste input "Spendere 50 € per ottenere 1 EGG RING gratuito"
type input "Spendere 50 € per ottenere 1 EGG RING gratuito"
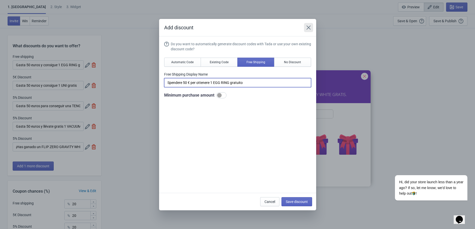
click at [305, 28] on button "Close" at bounding box center [308, 27] width 9 height 9
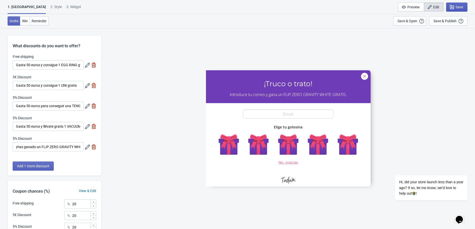
click at [461, 7] on span "Save" at bounding box center [459, 7] width 8 height 4
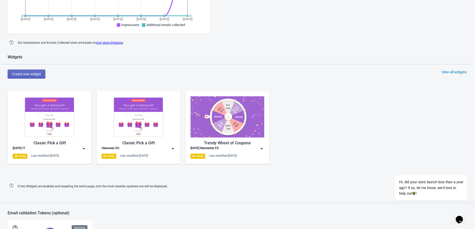
scroll to position [241, 0]
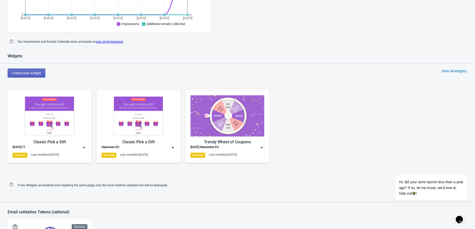
click at [443, 74] on div "Create new widget View all widgets" at bounding box center [241, 73] width 467 height 9
click at [443, 71] on div "View all widgets" at bounding box center [453, 71] width 25 height 5
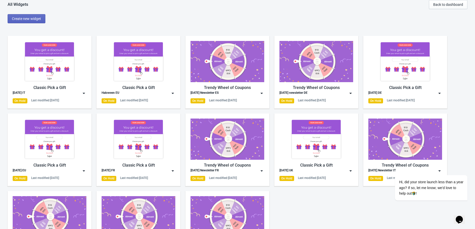
scroll to position [40, 0]
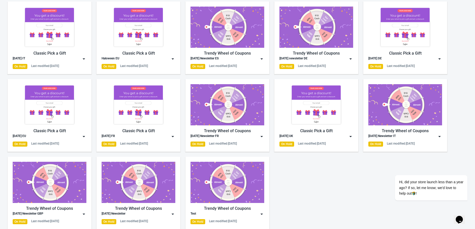
click at [172, 60] on img at bounding box center [172, 58] width 5 height 5
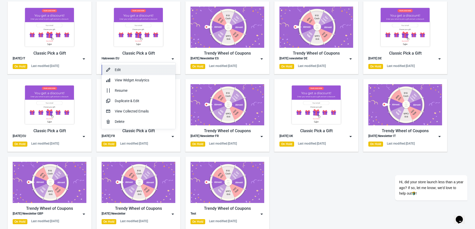
click at [155, 67] on button "Edit" at bounding box center [139, 70] width 74 height 10
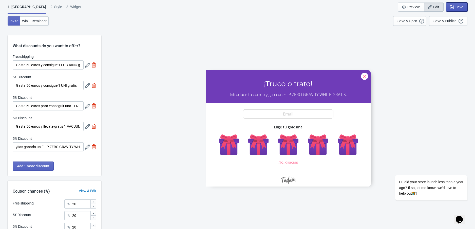
click at [459, 5] on span "Save" at bounding box center [459, 7] width 8 height 4
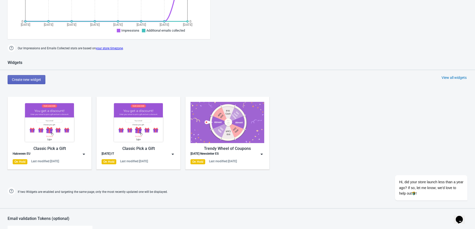
scroll to position [280, 0]
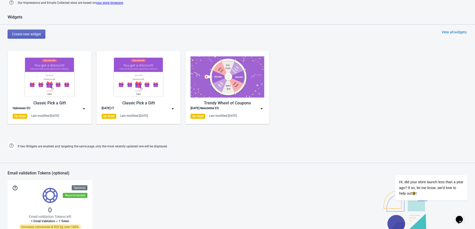
click at [172, 109] on img at bounding box center [172, 108] width 5 height 5
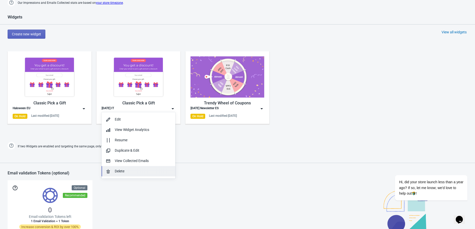
click at [138, 167] on button "Delete" at bounding box center [139, 171] width 74 height 10
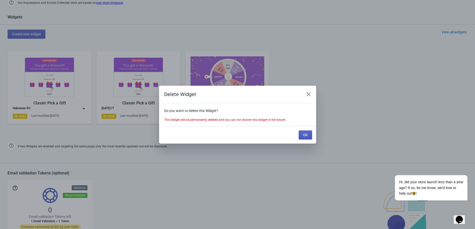
click at [307, 136] on span "OK" at bounding box center [305, 135] width 5 height 4
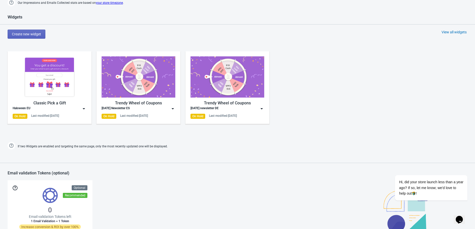
click at [458, 30] on div "View all widgets" at bounding box center [453, 32] width 25 height 5
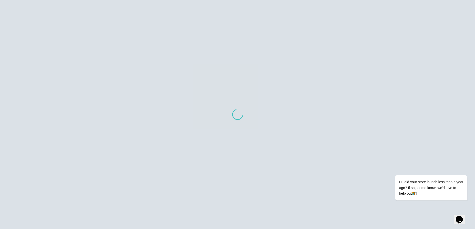
scroll to position [40, 0]
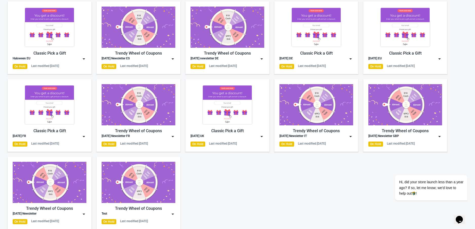
click at [444, 59] on div "Classic Pick a Gift [DATE] EU On Hold Last modified: [DATE]" at bounding box center [405, 38] width 84 height 73
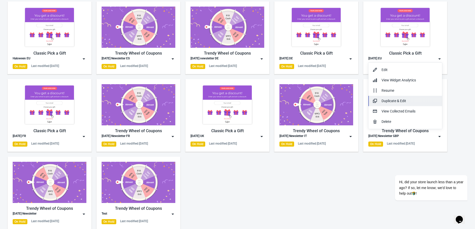
click at [395, 100] on div "Duplicate & Edit" at bounding box center [409, 101] width 56 height 5
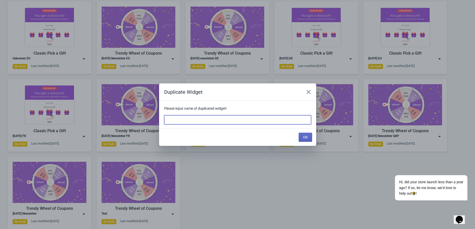
click at [255, 120] on input at bounding box center [237, 120] width 147 height 9
type input "[DATE] IT"
click at [309, 138] on button "OK" at bounding box center [305, 137] width 13 height 9
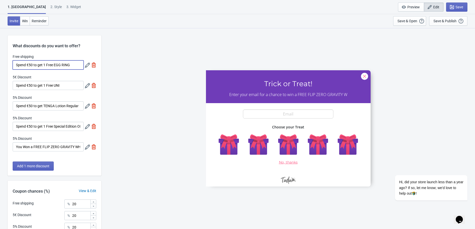
click at [40, 66] on input "Spend €50 to get 1 Free EGG RING" at bounding box center [48, 65] width 71 height 9
paste input "ere 50 € per ottene"
type input "Spendere 50 € per ottene"
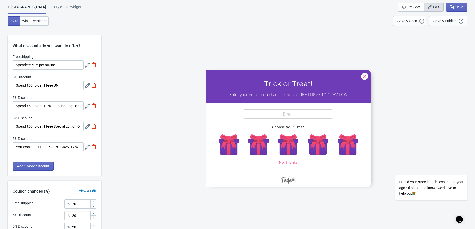
click at [87, 67] on icon at bounding box center [87, 65] width 5 height 5
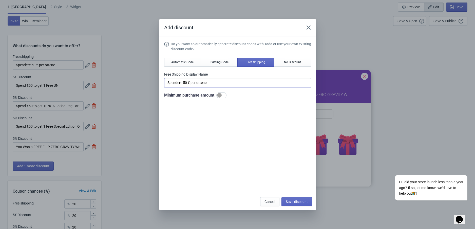
click at [189, 84] on input "Spendere 50 € per ottene" at bounding box center [237, 82] width 147 height 9
paste input "re 1 EGG RING gratuito"
type input "Spendere 50 € per ottenere 1 EGG RING gratuito"
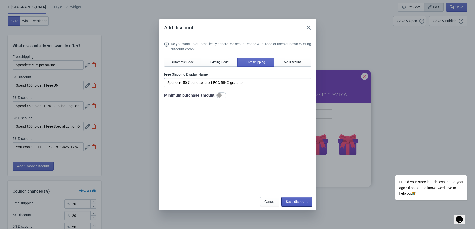
click at [307, 203] on span "Save discount" at bounding box center [297, 202] width 22 height 4
type input "Spendere 50 € per ottenere 1 EGG RING gratuito"
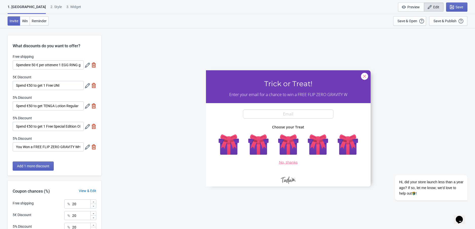
click at [86, 85] on icon at bounding box center [87, 85] width 5 height 5
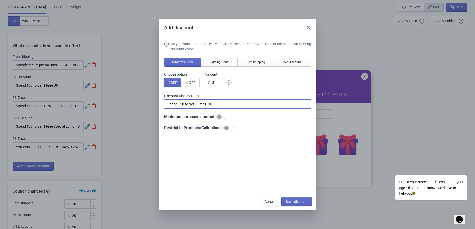
click at [207, 104] on input "Spend €50 to get 1 Free UNI" at bounding box center [237, 104] width 147 height 9
paste input "ere 50 € per ottenere 1 UNI gratuito"
type input "Spendere 50 € per ottenere 1 UNI gratuito"
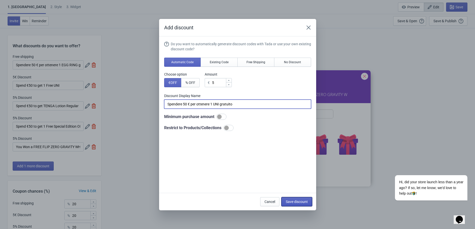
click at [297, 204] on button "Save discount" at bounding box center [296, 202] width 31 height 9
type input "Spendere 50 € per ottenere 1 UNI gratuito"
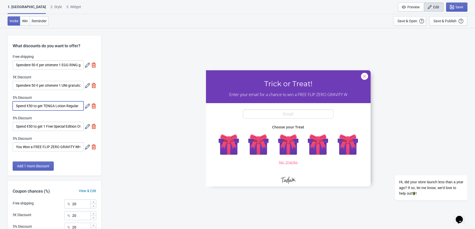
click at [83, 107] on input "Spend €50 to get TENGA Lotion Regular" at bounding box center [48, 106] width 71 height 9
click at [86, 107] on icon at bounding box center [87, 106] width 5 height 5
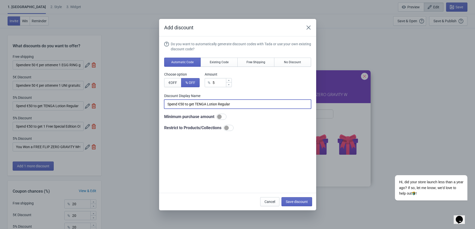
click at [193, 107] on input "Spend €50 to get TENGA Lotion Regular" at bounding box center [237, 104] width 147 height 9
paste input "ere 50 € per ottenere TENGA Lotion Regular"
type input "Spendere 50 € per ottenere TENGA Lotion Regular"
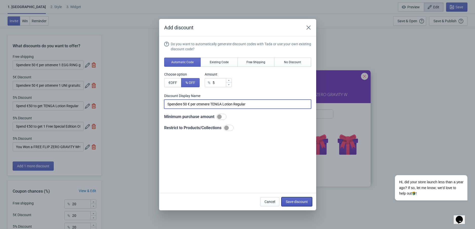
click at [290, 202] on span "Save discount" at bounding box center [297, 202] width 22 height 4
type input "Spendere 50 € per ottenere TENGA Lotion Regular"
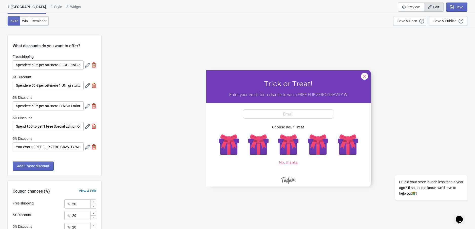
click at [86, 127] on icon at bounding box center [87, 126] width 5 height 5
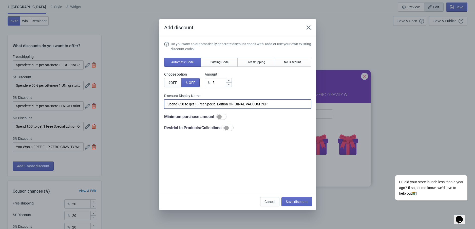
click at [191, 106] on input "Spend €50 to get 1 Free Special Edition ORIGINAL VACUUM CUP" at bounding box center [237, 104] width 147 height 9
paste input "ere 50 € per ottenere 1 ORIGINAL VACUUM CUP in edizione speciale gratuito"
type input "Spendere 50 € per ottenere 1 ORIGINAL VACUUM CUP in edizione speciale gratuito"
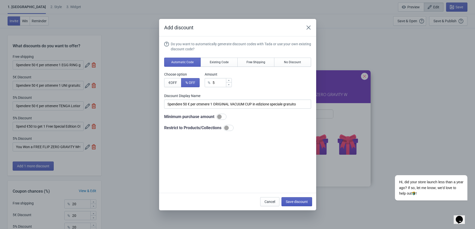
click at [289, 201] on span "Save discount" at bounding box center [297, 202] width 22 height 4
type input "Spendere 50 € per ottenere 1 ORIGINAL VACUUM CUP in edizione speciale gratuito"
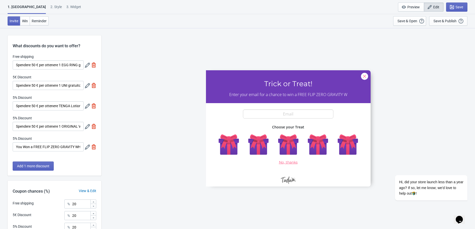
click at [86, 148] on icon at bounding box center [87, 147] width 5 height 5
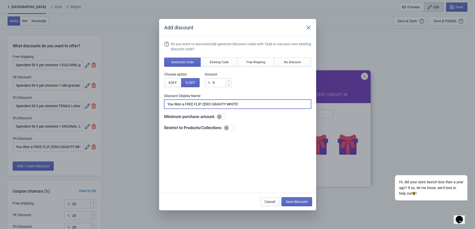
click at [193, 104] on input "You Won a FREE FLIP ZERO GRAVITY WHITE!" at bounding box center [237, 104] width 147 height 9
paste input "Hai vinto un FLIP ZERO GRAVITY WHITE GRATUITO"
type input "Hai vinto un FLIP ZERO GRAVITY WHITE GRATUITO!"
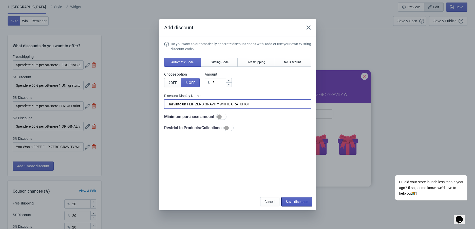
click at [287, 203] on span "Save discount" at bounding box center [297, 202] width 22 height 4
type input "Hai vinto un FLIP ZERO GRAVITY WHITE GRATUITO!"
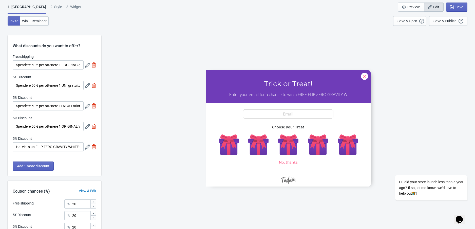
click at [66, 7] on div "3. Widget" at bounding box center [73, 8] width 15 height 9
select select "specificURL"
select select "once"
select select "1"
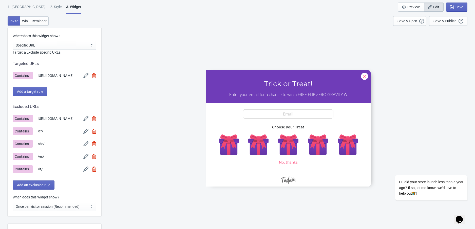
scroll to position [422, 0]
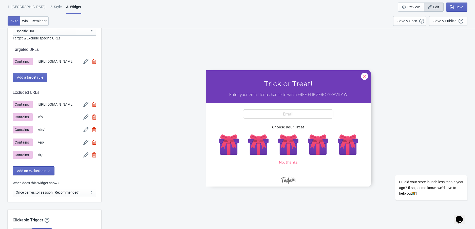
click at [86, 63] on img at bounding box center [85, 61] width 5 height 5
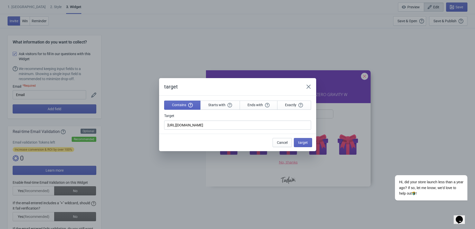
click at [86, 63] on div "target Contains Starts with Ends with Exactly Target [URL][DOMAIN_NAME] Cancel …" at bounding box center [237, 114] width 475 height 229
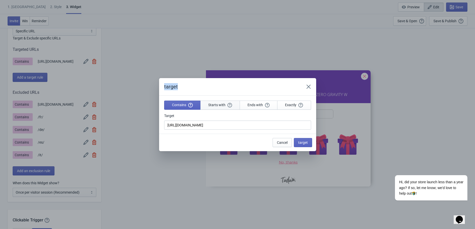
click at [208, 107] on span "Starts with" at bounding box center [220, 105] width 24 height 5
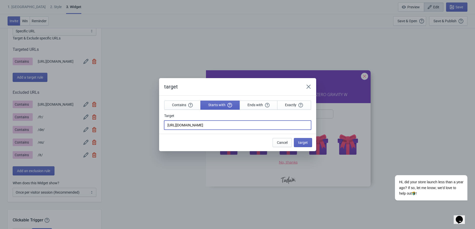
click at [219, 126] on input "[URL][DOMAIN_NAME]" at bounding box center [237, 125] width 147 height 9
type input "[URL][DOMAIN_NAME]"
click at [308, 142] on button "target" at bounding box center [303, 142] width 18 height 9
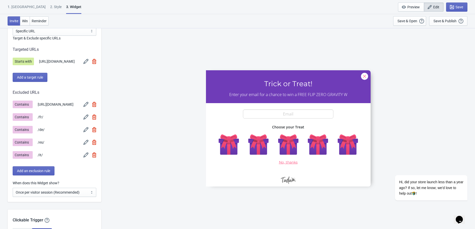
click at [92, 165] on div "Excluded URLs Contains [URL][DOMAIN_NAME] Contains /fr/ Contains /de/ Contains …" at bounding box center [55, 133] width 84 height 86
click at [92, 159] on div "Contains /it/" at bounding box center [55, 155] width 84 height 8
click at [92, 158] on img at bounding box center [94, 155] width 4 height 5
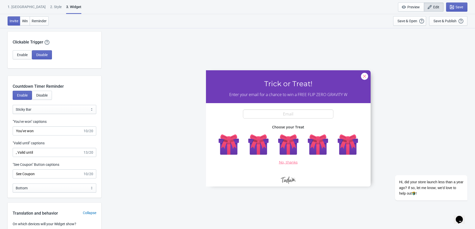
scroll to position [589, 0]
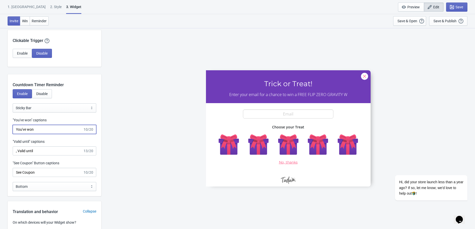
click at [54, 134] on input "You've won" at bounding box center [48, 129] width 70 height 9
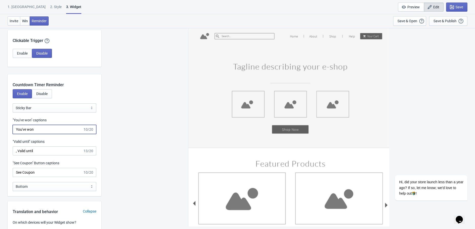
click at [54, 134] on input "You've won" at bounding box center [48, 129] width 70 height 9
paste input "Hai vinto"
type input "Hai vinto"
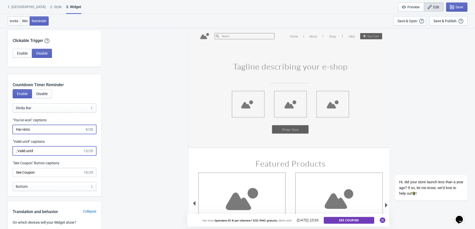
click at [49, 156] on input ", Valid until" at bounding box center [48, 151] width 70 height 9
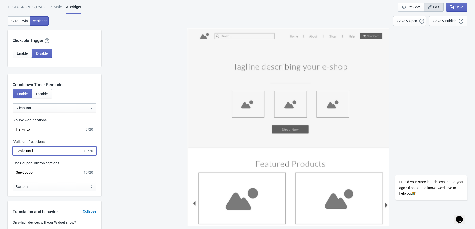
paste input ", valid"
click at [49, 156] on input ", Valid until, valid" at bounding box center [48, 151] width 70 height 9
paste input "valido per"
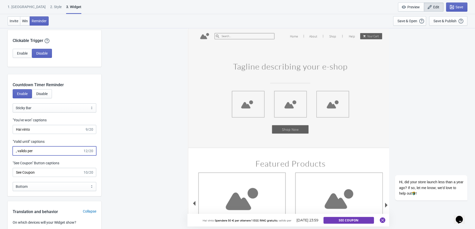
type input ", valido per"
click at [32, 175] on input "See Coupon" at bounding box center [48, 172] width 70 height 9
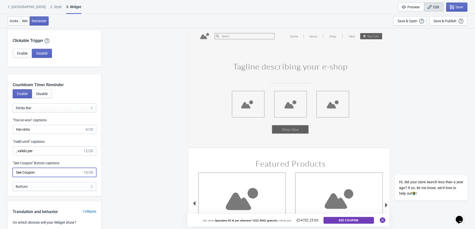
click at [32, 175] on input "See Coupon" at bounding box center [48, 172] width 70 height 9
paste input "Vedi c"
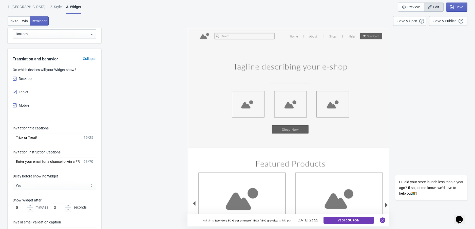
scroll to position [749, 0]
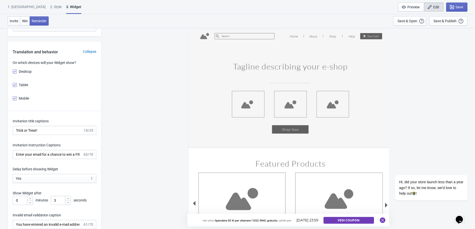
type input "Vedi coupon"
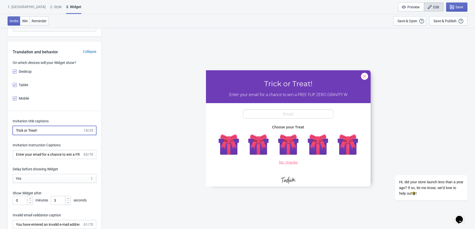
click at [37, 133] on input "Trick or Treat!" at bounding box center [48, 130] width 70 height 9
paste input "Dolcetto o Scherzetto"
type input "Dolcetto o Scherzetto!"
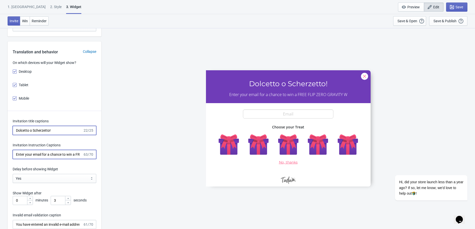
click at [40, 159] on input "Enter your email for a chance to win a FREE FLIP ZERO GRAVITY W" at bounding box center [48, 154] width 70 height 9
paste input "Inserisci la tua email e vinci uno FLIP ZERO GRAVITY WHITE GRATIS."
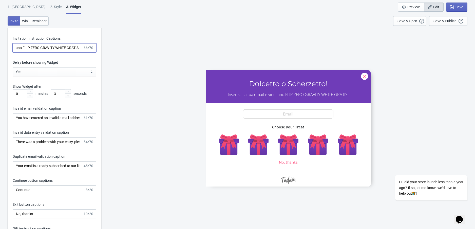
scroll to position [859, 0]
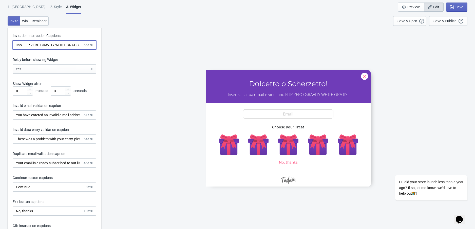
type input "Inserisci la tua email e vinci uno FLIP ZERO GRAVITY WHITE GRATIS."
click at [42, 168] on input "Your email is already subscribed to our list." at bounding box center [48, 163] width 70 height 9
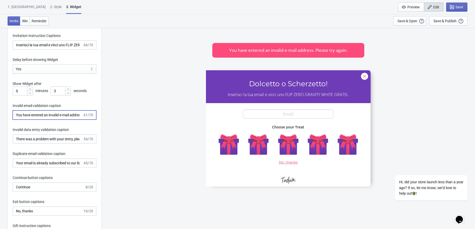
click at [37, 120] on input "You have entered an invalid e-mail address. Please try again." at bounding box center [48, 115] width 70 height 9
paste input "Hai inserito un indirizzo email non valido. Per favore riprova"
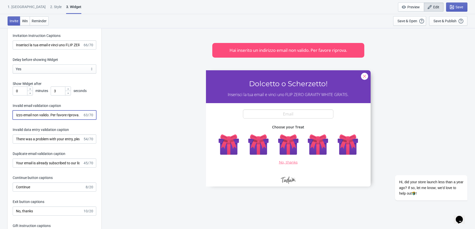
type input "Hai inserito un indirizzo email non valido. Per favore riprova."
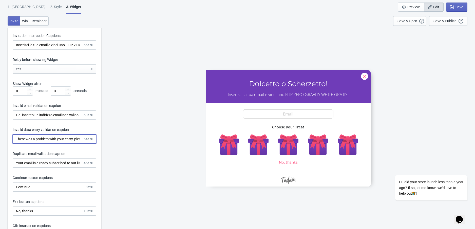
click at [43, 144] on input "There was a problem with your entry, please try again." at bounding box center [48, 139] width 70 height 9
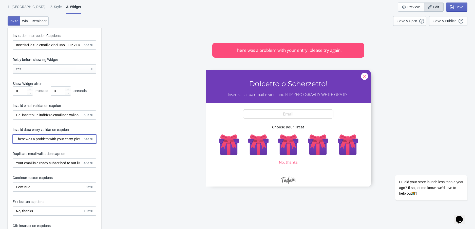
click at [43, 144] on input "There was a problem with your entry, please try again." at bounding box center [48, 139] width 70 height 9
paste input "Si è verificato un problema con la tua iscrizione, per favore riprova"
type input "Si è verificato un problema con la tua iscrizione, per favore riprova."
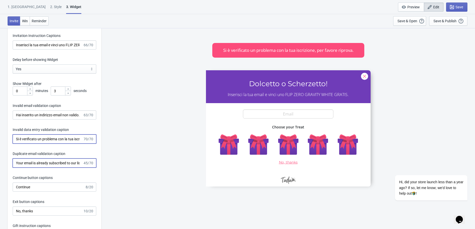
click at [50, 166] on input "Your email is already subscribed to our list." at bounding box center [48, 163] width 70 height 9
paste input "La tua email è già iscritta alla nostra lista"
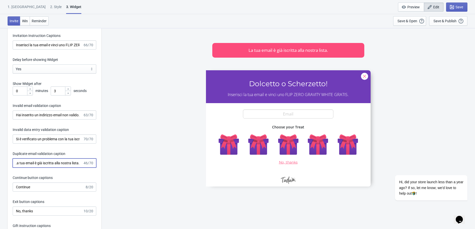
type input "La tua email è già iscritta alla nostra lista."
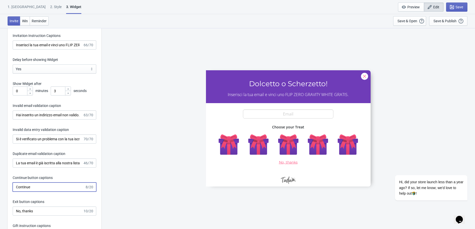
click at [29, 192] on input "Continue" at bounding box center [49, 187] width 72 height 9
paste input "a"
type input "Continua"
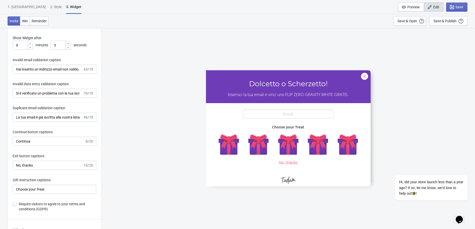
scroll to position [907, 0]
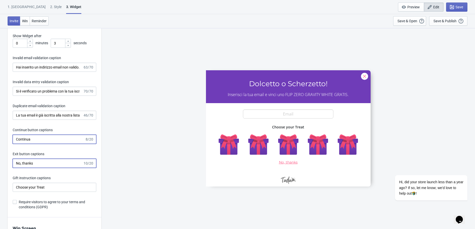
click at [37, 168] on input "No, thanks" at bounding box center [48, 163] width 70 height 9
paste input "grazie"
type input "No, grazie"
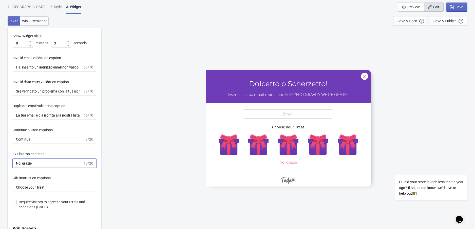
click at [40, 168] on input "No, grazie" at bounding box center [48, 163] width 70 height 9
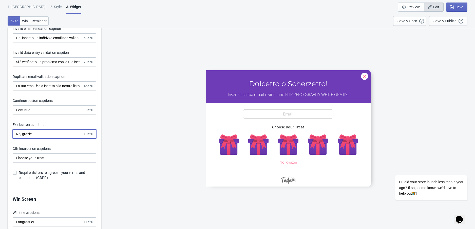
scroll to position [939, 0]
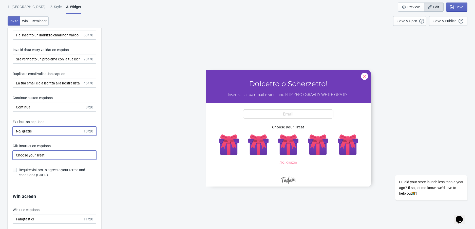
click at [38, 159] on input "Choose your Treat" at bounding box center [55, 155] width 84 height 9
paste input "Scegli i [PERSON_NAME]"
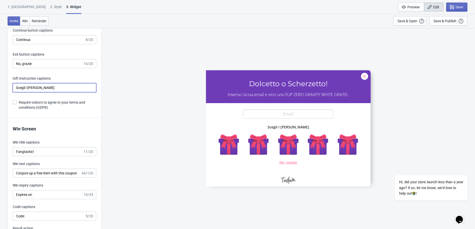
scroll to position [1022, 0]
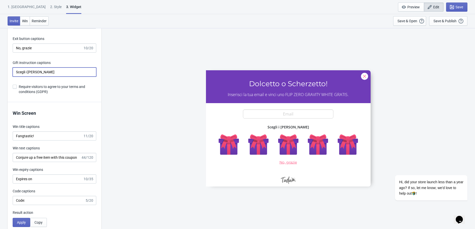
type input "Scegli i [PERSON_NAME]"
click at [33, 141] on input "Fangtastic!" at bounding box center [48, 136] width 70 height 9
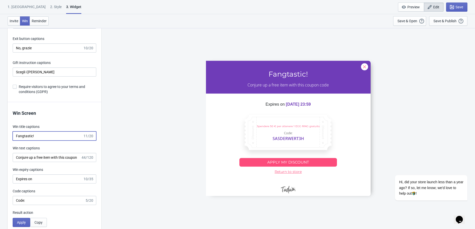
click at [33, 141] on input "Fangtastic!" at bounding box center [48, 136] width 70 height 9
paste input "tastico"
type input "Fantastico!"
click at [29, 160] on input "Conjure up a free item with this coupon code" at bounding box center [47, 157] width 68 height 9
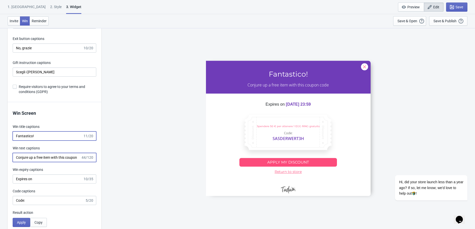
click at [29, 160] on input "Conjure up a free item with this coupon code" at bounding box center [47, 157] width 68 height 9
paste input "Evoca un articolo gratuito con questo codice coupon"
type input "Evoca un articolo gratuito con questo codice coupon"
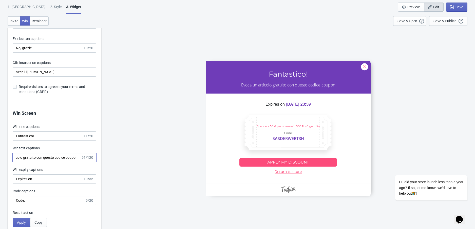
scroll to position [0, 0]
click at [37, 184] on input "Expires on" at bounding box center [48, 179] width 70 height 9
paste input "Scade in:"
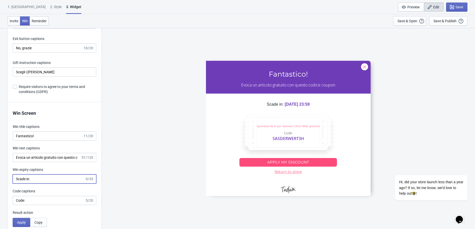
type input "Scade in:"
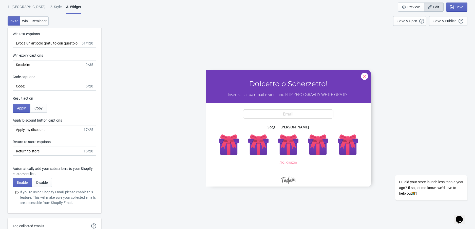
scroll to position [1138, 0]
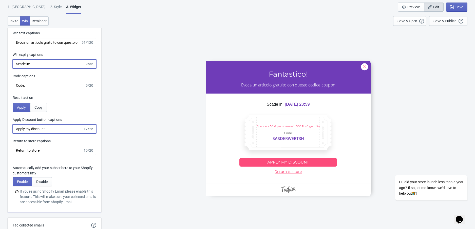
click at [39, 134] on input "Apply my discount" at bounding box center [48, 129] width 70 height 9
paste input "ica il mio sconto"
type input "Applica il mio sconto"
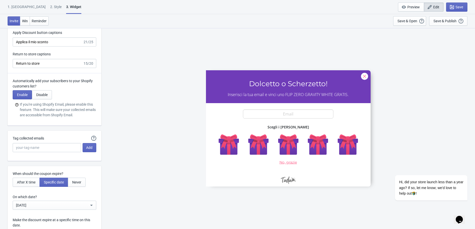
scroll to position [1224, 0]
click at [39, 69] on input "Return to store" at bounding box center [48, 64] width 70 height 9
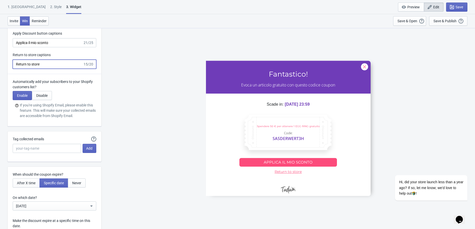
click at [39, 69] on input "Return to store" at bounding box center [48, 64] width 70 height 9
paste input "Torna al negozio"
type input "Torna al negozio"
click at [40, 153] on input "Tag collected emails" at bounding box center [47, 148] width 68 height 9
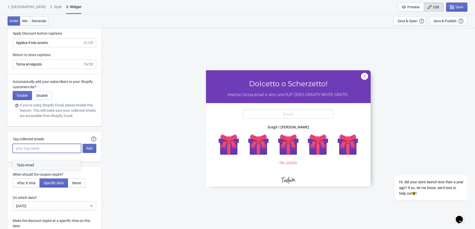
click at [44, 162] on button "Tada-email" at bounding box center [47, 165] width 68 height 9
click at [46, 153] on input "Tada-email" at bounding box center [47, 148] width 68 height 9
type input "Tada-email-2025"
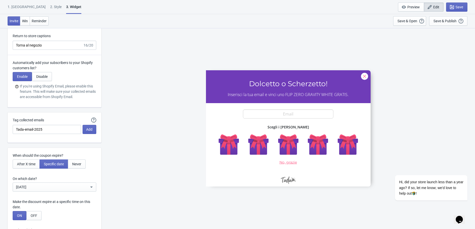
scroll to position [1243, 0]
click at [88, 134] on button "Add" at bounding box center [90, 129] width 14 height 9
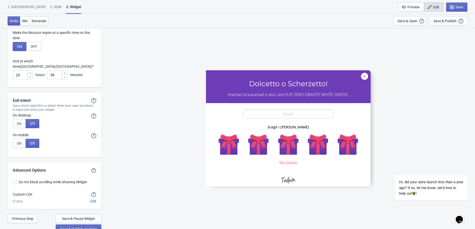
scroll to position [1429, 0]
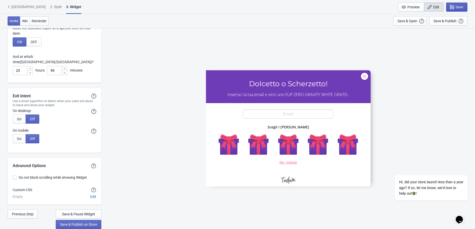
click at [456, 6] on span "Save" at bounding box center [459, 7] width 8 height 4
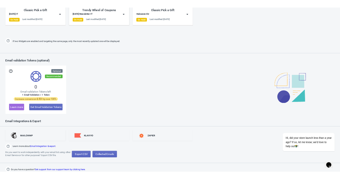
scroll to position [379, 0]
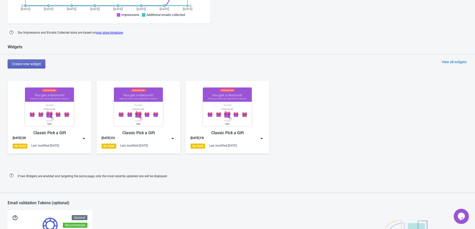
scroll to position [270, 0]
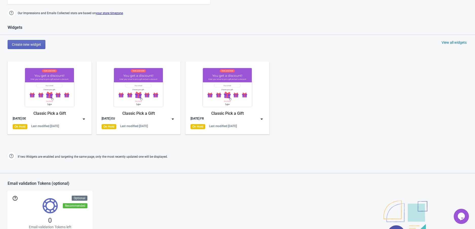
click at [460, 41] on div "View all widgets" at bounding box center [453, 42] width 25 height 5
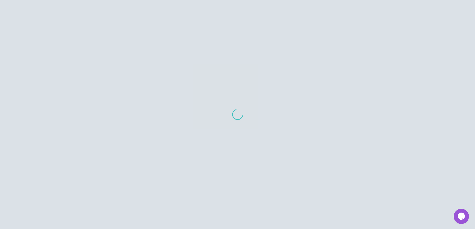
scroll to position [40, 0]
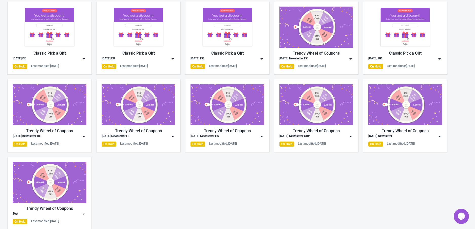
click at [84, 137] on img at bounding box center [83, 136] width 5 height 5
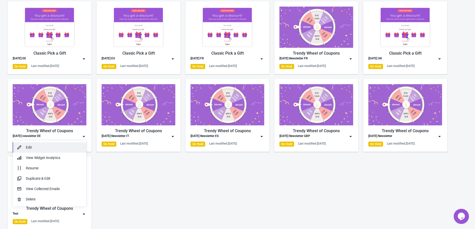
click at [65, 150] on div "Edit" at bounding box center [54, 147] width 56 height 5
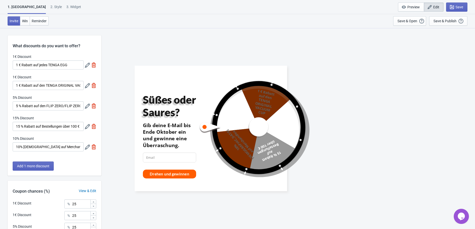
click at [66, 8] on div "3. Widget" at bounding box center [73, 8] width 15 height 9
select select "specificURL"
select select "once_per_user"
select select "1"
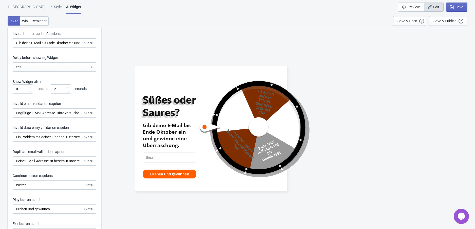
scroll to position [1014, 0]
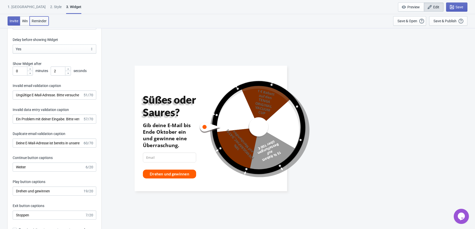
click at [46, 21] on span "Reminder" at bounding box center [39, 21] width 15 height 4
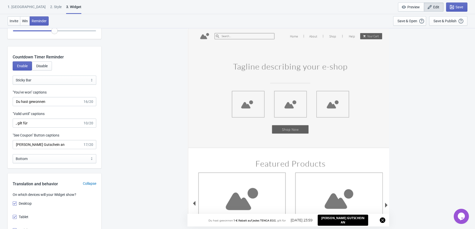
scroll to position [751, 0]
click at [34, 150] on input "[PERSON_NAME] Gutschein an" at bounding box center [48, 145] width 70 height 9
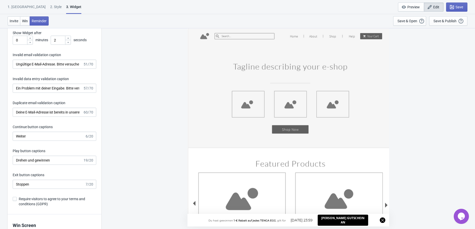
scroll to position [1048, 0]
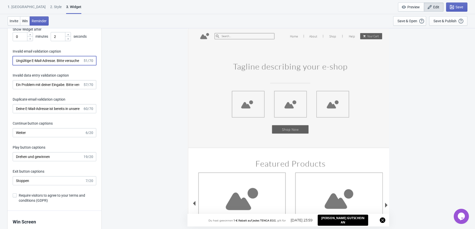
click at [67, 65] on input "Ungültige E-Mail-Adresse. Bitte versuche es erneut." at bounding box center [48, 60] width 70 height 9
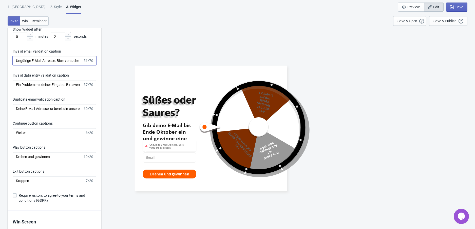
click at [67, 65] on input "Ungültige E-Mail-Adresse. Bitte versuche es erneut." at bounding box center [48, 60] width 70 height 9
click at [53, 89] on input "Ein Problem mit deiner Eingabe. Bitte versuche es erneut." at bounding box center [48, 84] width 70 height 9
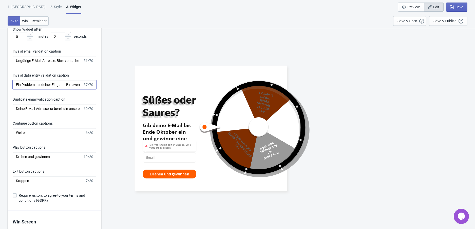
click at [53, 89] on input "Ein Problem mit deiner Eingabe. Bitte versuche es erneut." at bounding box center [48, 84] width 70 height 9
click at [54, 113] on input "Deine E-Mail-Adresse ist bereits in unserer Liste vorhanden." at bounding box center [48, 108] width 70 height 9
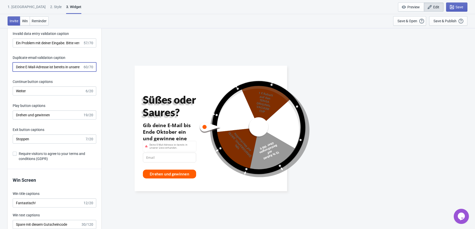
scroll to position [1091, 0]
click at [42, 95] on input "Weiter" at bounding box center [49, 90] width 72 height 9
click at [455, 10] on button "Save" at bounding box center [456, 7] width 21 height 9
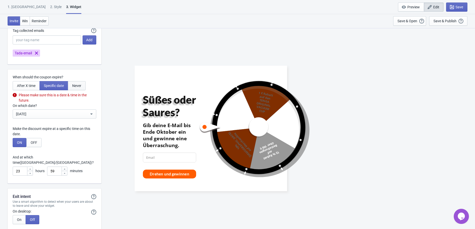
click at [81, 88] on span "Never" at bounding box center [76, 86] width 9 height 4
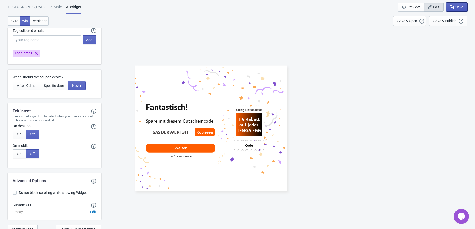
click at [461, 4] on button "Save" at bounding box center [456, 7] width 21 height 9
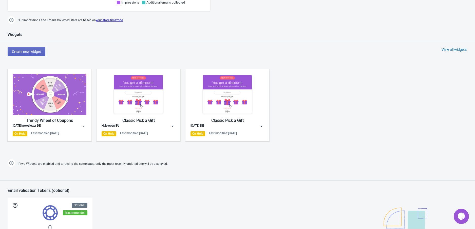
scroll to position [261, 0]
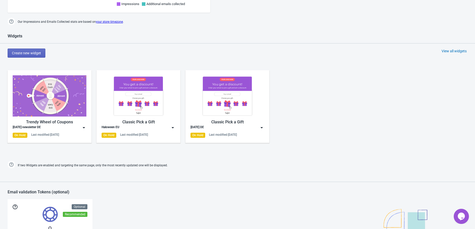
click at [455, 52] on div "View all widgets" at bounding box center [453, 51] width 25 height 5
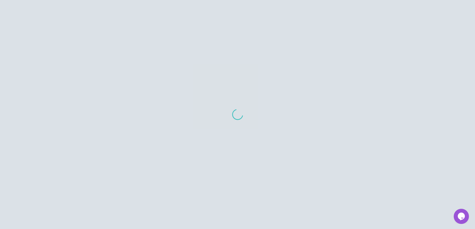
scroll to position [40, 0]
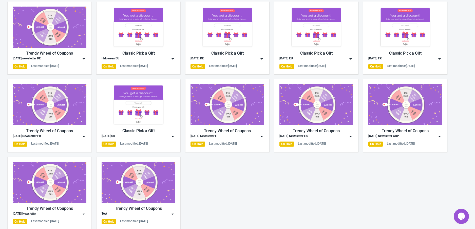
click at [351, 136] on img at bounding box center [350, 136] width 5 height 5
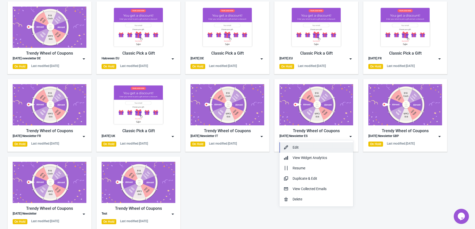
click at [333, 145] on div "Edit" at bounding box center [321, 147] width 56 height 5
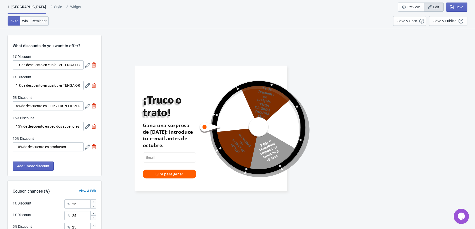
click at [46, 22] on span "Reminder" at bounding box center [39, 21] width 15 height 4
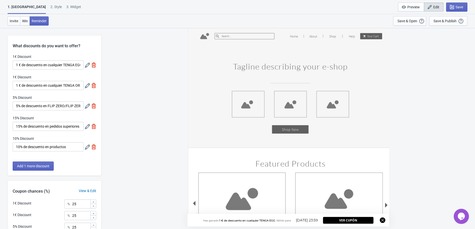
click at [66, 11] on div "3. Widget" at bounding box center [73, 8] width 15 height 9
select select "specificURL"
select select "once_per_user"
select select "1"
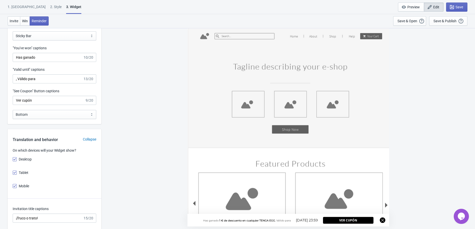
scroll to position [802, 0]
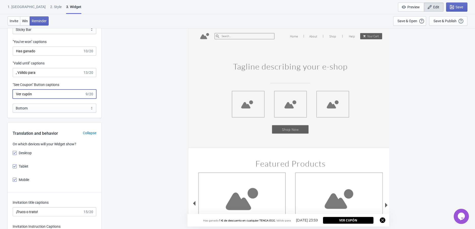
click at [35, 99] on input "Ver cupón" at bounding box center [49, 94] width 72 height 9
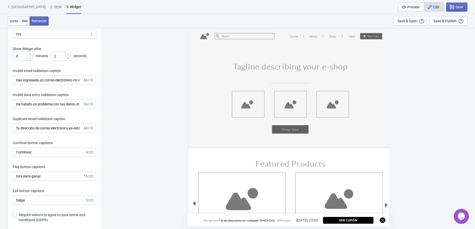
scroll to position [1040, 0]
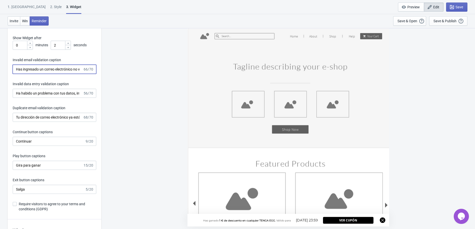
click at [57, 74] on input "Has ingresado un correo electrónico no válido. Inténtalo de nuevo." at bounding box center [48, 69] width 70 height 9
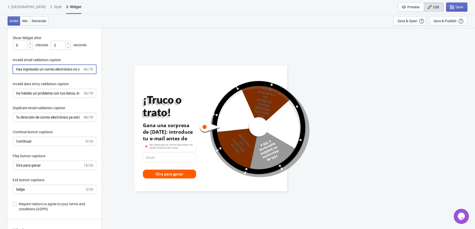
click at [57, 74] on input "Has ingresado un correo electrónico no válido. Inténtalo de nuevo." at bounding box center [48, 69] width 70 height 9
click at [60, 98] on input "Ha habido un problema con tus datos, inténtalo de nuevo." at bounding box center [48, 93] width 70 height 9
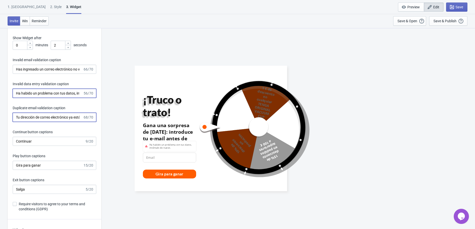
click at [59, 122] on input "Tu dirección de correo electrónico ya está suscrita a nuestra lista." at bounding box center [48, 117] width 70 height 9
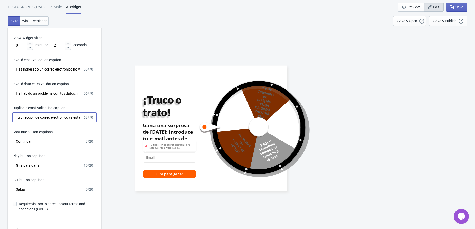
click at [59, 122] on input "Tu dirección de correo electrónico ya está suscrita a nuestra lista." at bounding box center [48, 117] width 70 height 9
click at [63, 146] on input "Continuar" at bounding box center [49, 141] width 72 height 9
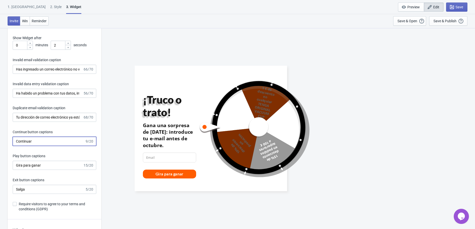
click at [63, 146] on input "Continuar" at bounding box center [49, 141] width 72 height 9
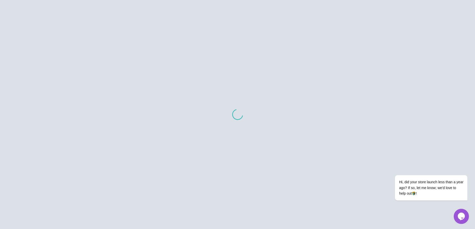
scroll to position [40, 0]
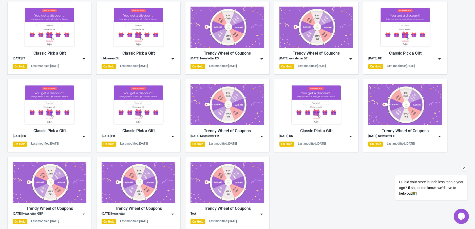
click at [440, 137] on div "Hi, did your store launch less than a year ago? If so, let me know; we'd love t…" at bounding box center [424, 167] width 91 height 77
click at [440, 134] on div "Hi, did your store launch less than a year ago? If so, let me know; we'd love t…" at bounding box center [424, 167] width 91 height 77
click at [401, 136] on div "Hi, did your store launch less than a year ago? If so, let me know; we'd love t…" at bounding box center [424, 167] width 91 height 77
click at [399, 122] on img at bounding box center [405, 104] width 74 height 41
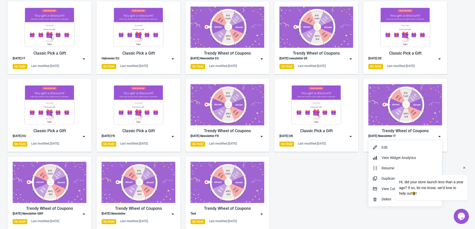
click at [390, 143] on div "Hi, did your store launch less than a year ago? If so, let me know; we'd love t…" at bounding box center [424, 167] width 91 height 77
click at [388, 145] on div "Hi, did your store launch less than a year ago? If so, let me know; we'd love t…" at bounding box center [424, 167] width 91 height 77
click at [379, 149] on div "Hi, did your store launch less than a year ago? If so, let me know; we'd love t…" at bounding box center [424, 167] width 91 height 77
click at [381, 147] on div "Hi, did your store launch less than a year ago? If so, let me know; we'd love t…" at bounding box center [424, 167] width 91 height 77
click at [376, 148] on icon "button" at bounding box center [374, 147] width 5 height 5
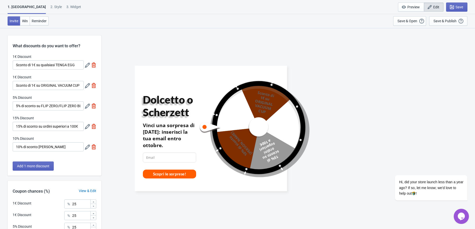
click at [66, 8] on div "3. Widget" at bounding box center [73, 8] width 15 height 9
select select "specificURL"
select select "once_per_user"
select select "1"
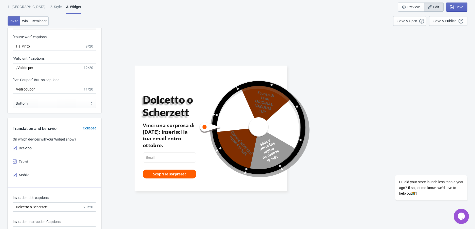
scroll to position [812, 0]
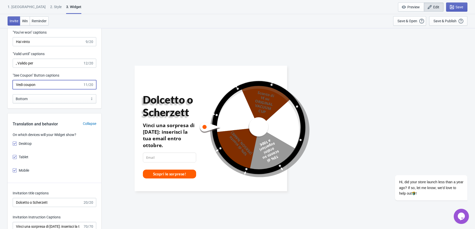
click at [45, 89] on input "Vedi coupon" at bounding box center [48, 84] width 70 height 9
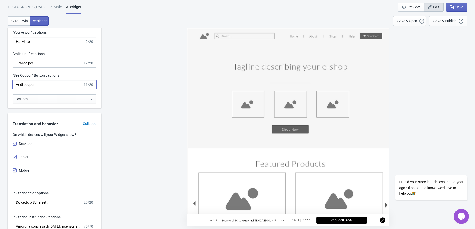
click at [45, 89] on input "Vedi coupon" at bounding box center [48, 84] width 70 height 9
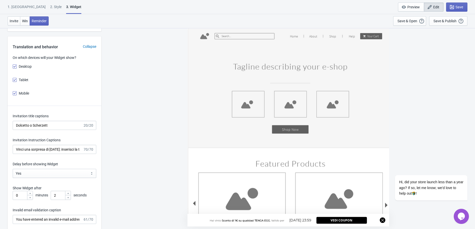
scroll to position [906, 0]
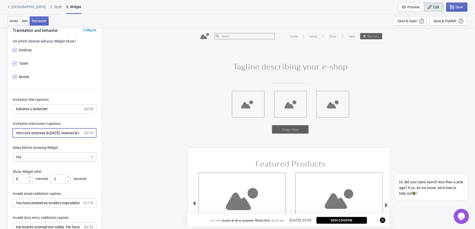
click at [56, 138] on input "Vinci una sorpresa di Halloween: inserisci la tua email entro ottobre." at bounding box center [48, 133] width 70 height 9
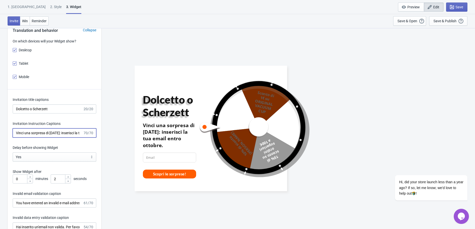
click at [56, 138] on input "Vinci una sorpresa di Halloween: inserisci la tua email entro ottobre." at bounding box center [48, 133] width 70 height 9
